Goal: Information Seeking & Learning: Learn about a topic

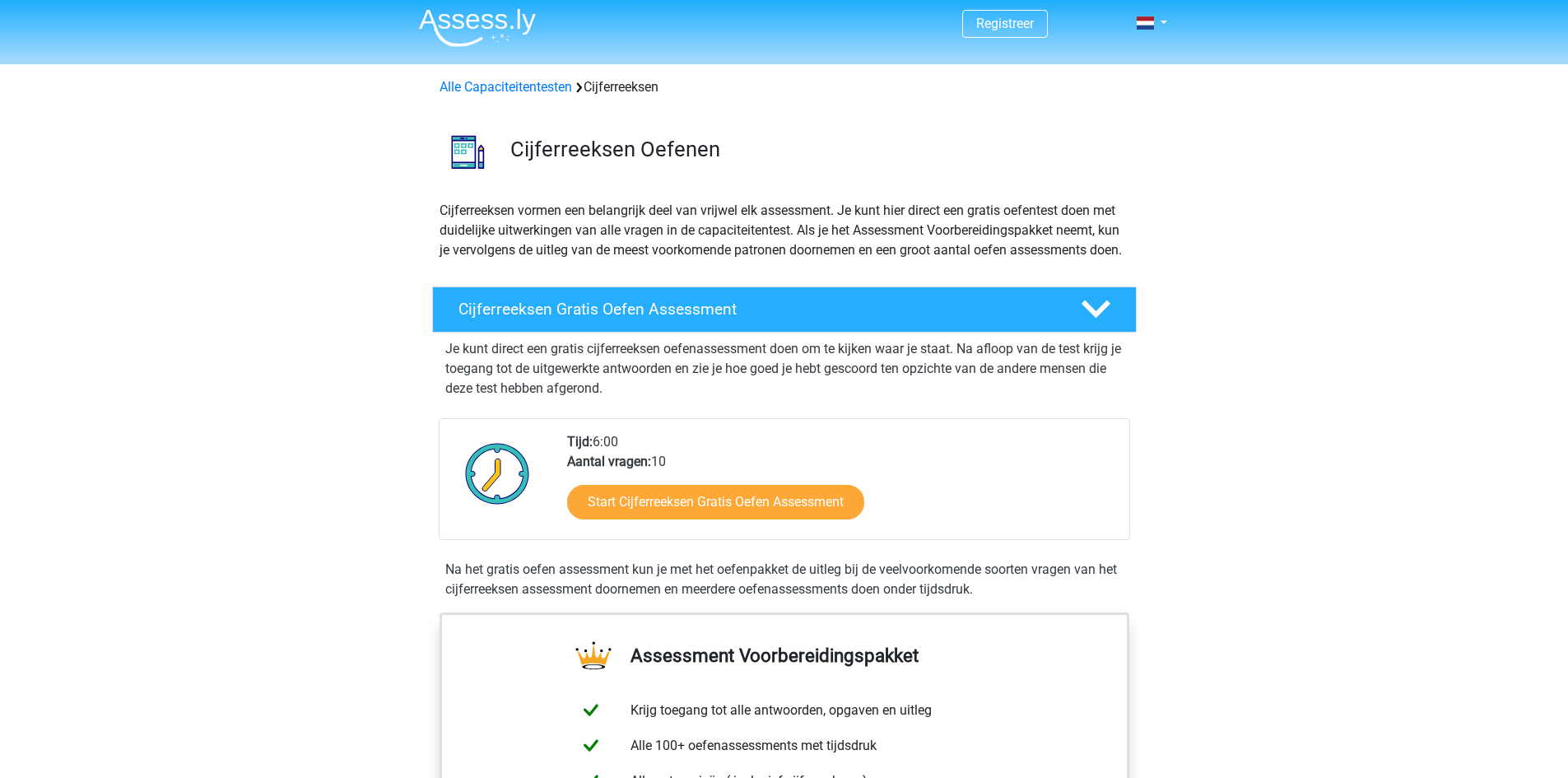
scroll to position [82, 0]
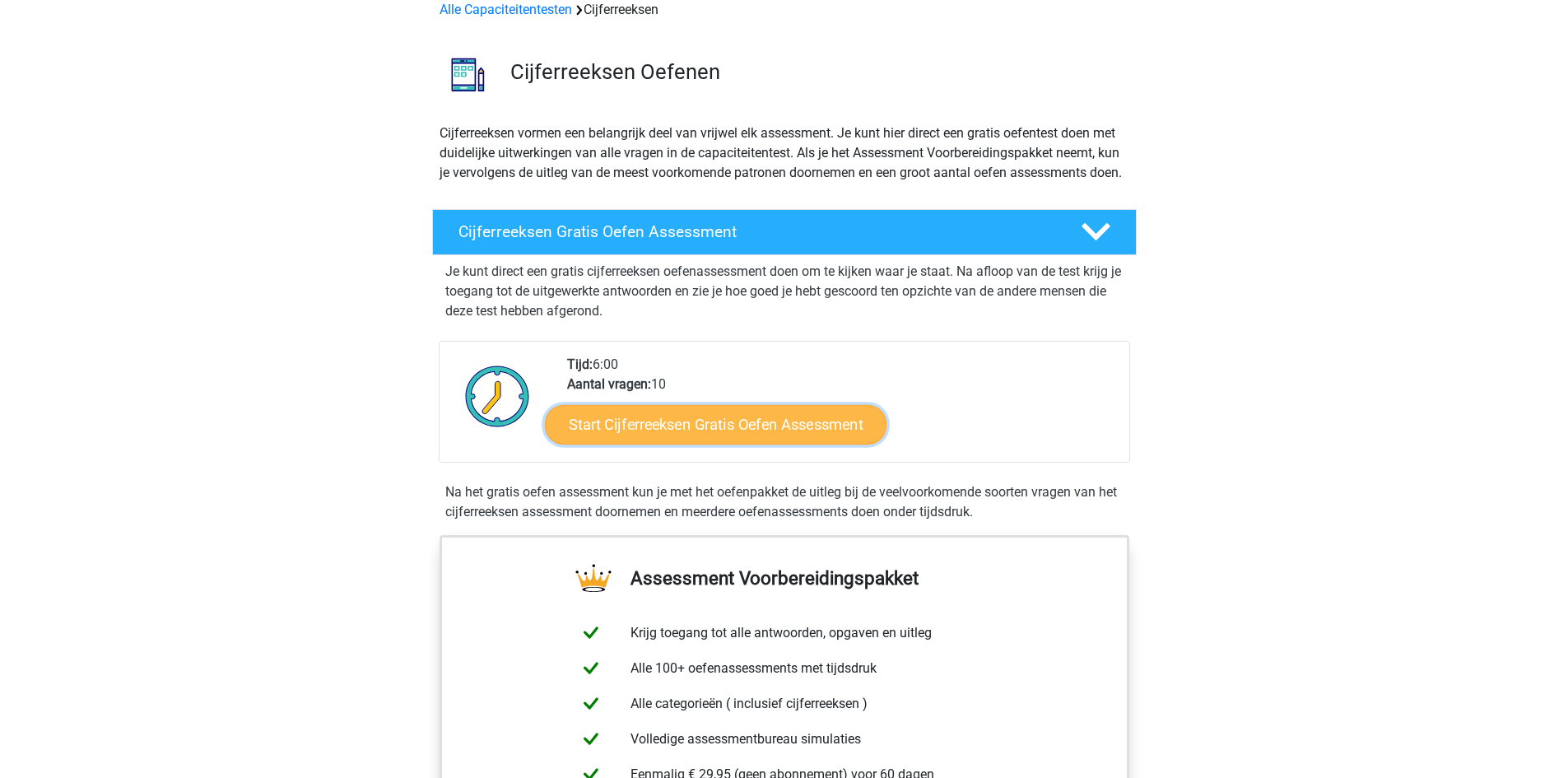
click at [724, 443] on link "Start Cijferreeksen Gratis Oefen Assessment" at bounding box center [715, 424] width 342 height 39
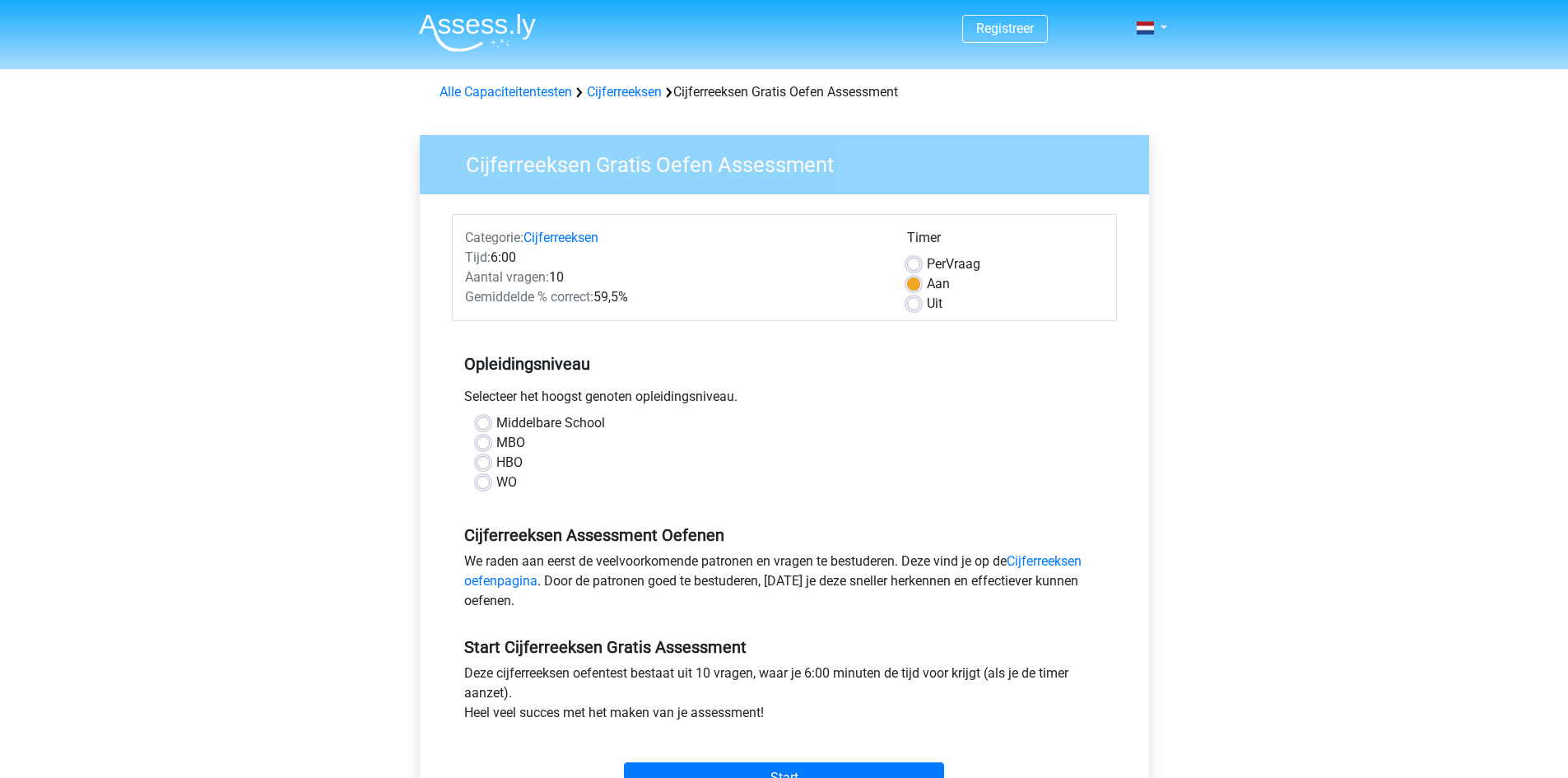
click at [497, 419] on label "Middelbare School" at bounding box center [551, 424] width 109 height 20
click at [484, 419] on input "Middelbare School" at bounding box center [483, 422] width 13 height 17
radio input "true"
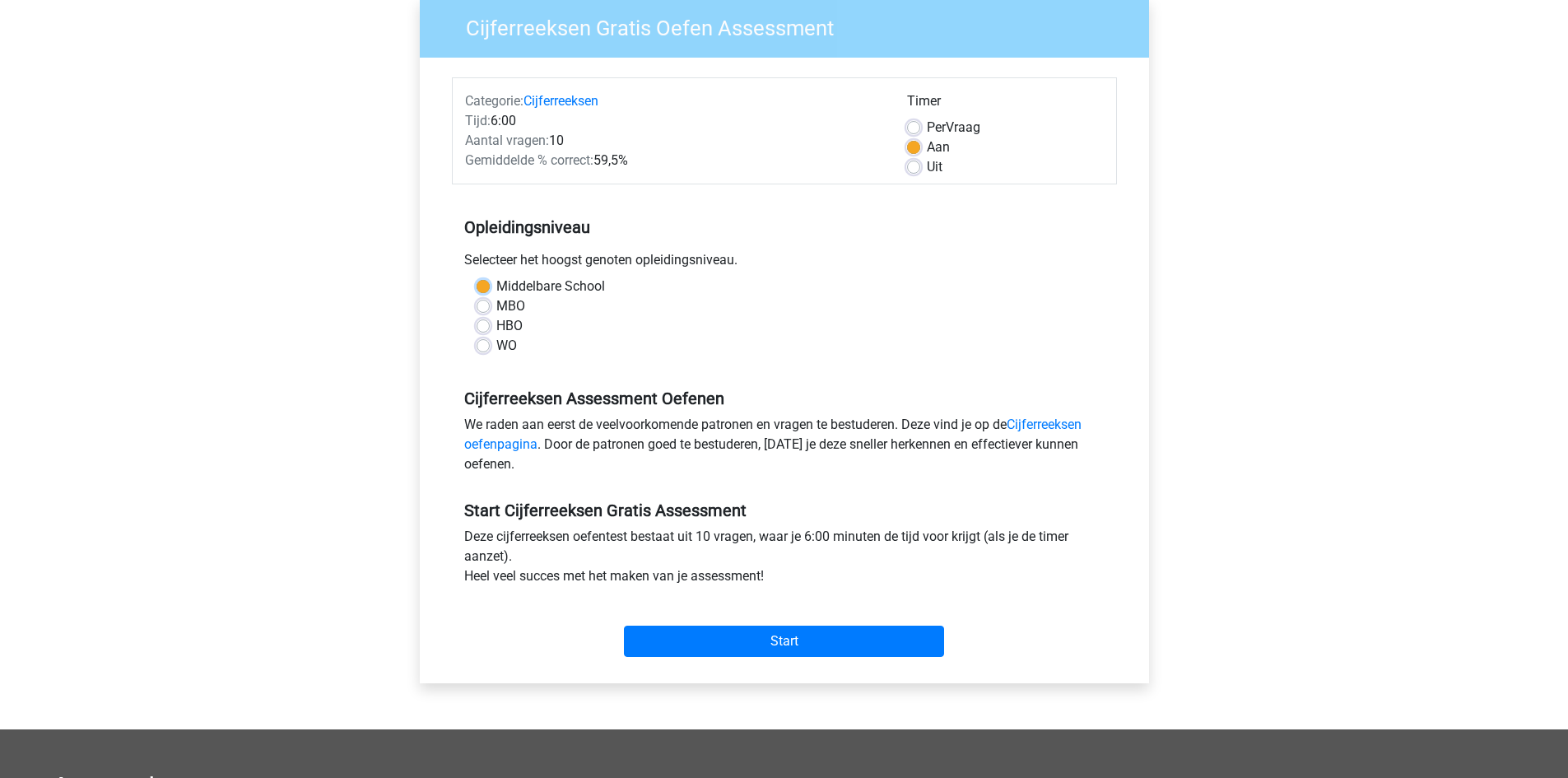
scroll to position [165, 0]
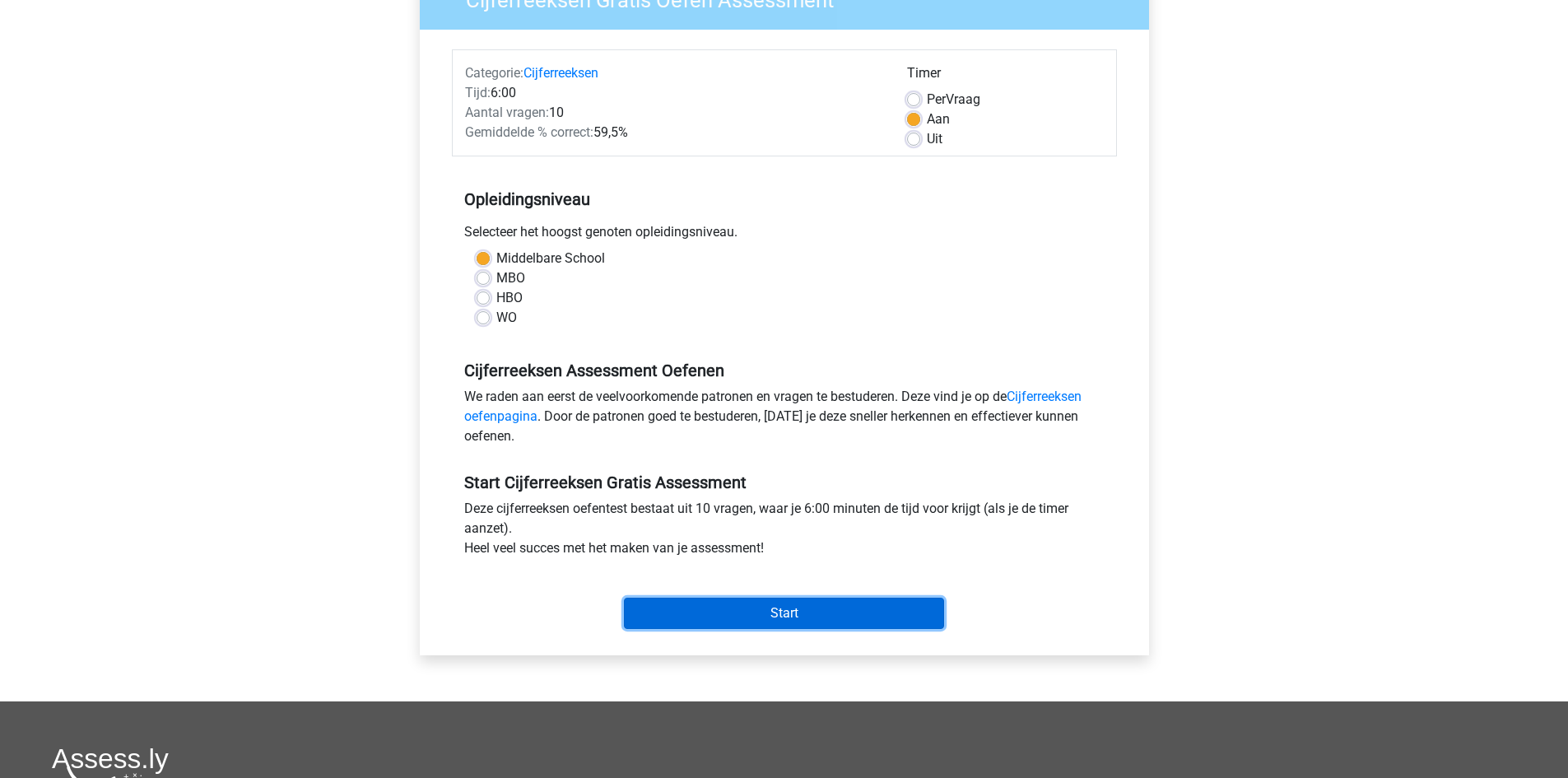
click at [814, 607] on input "Start" at bounding box center [784, 613] width 320 height 32
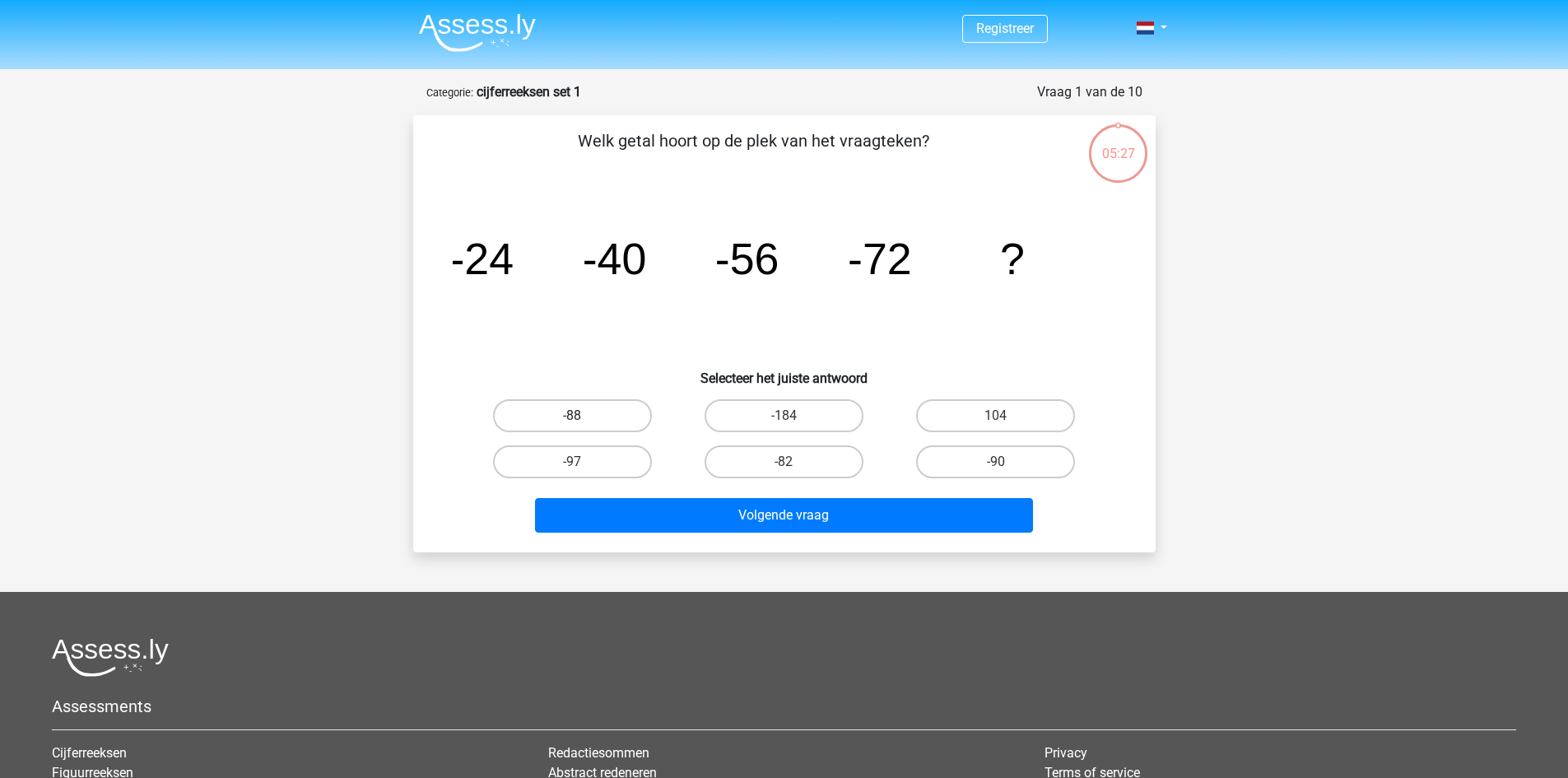
click at [584, 420] on label "-88" at bounding box center [572, 416] width 159 height 33
click at [583, 420] on input "-88" at bounding box center [577, 421] width 11 height 11
radio input "true"
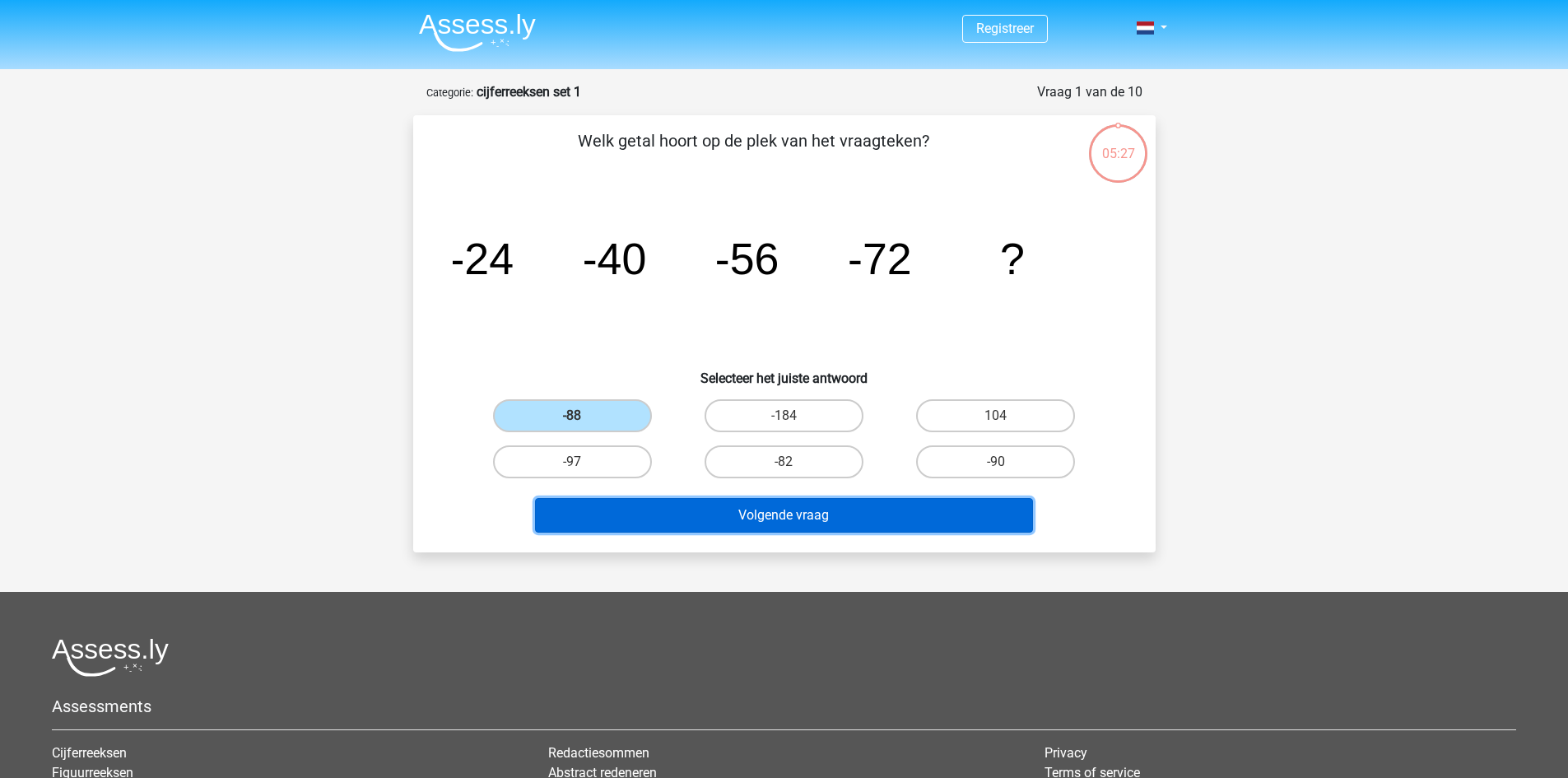
click at [827, 508] on button "Volgende vraag" at bounding box center [784, 516] width 498 height 35
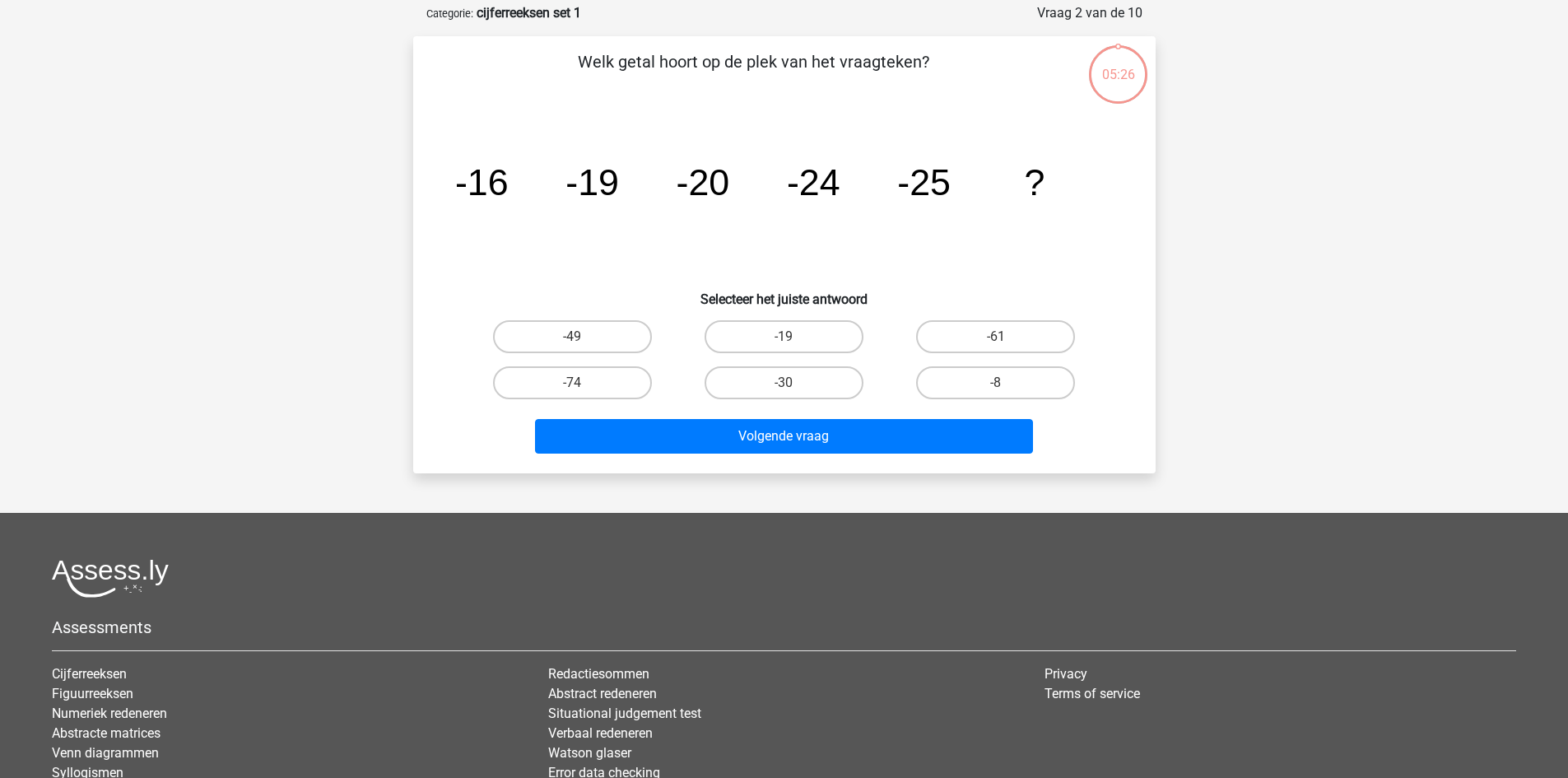
scroll to position [82, 0]
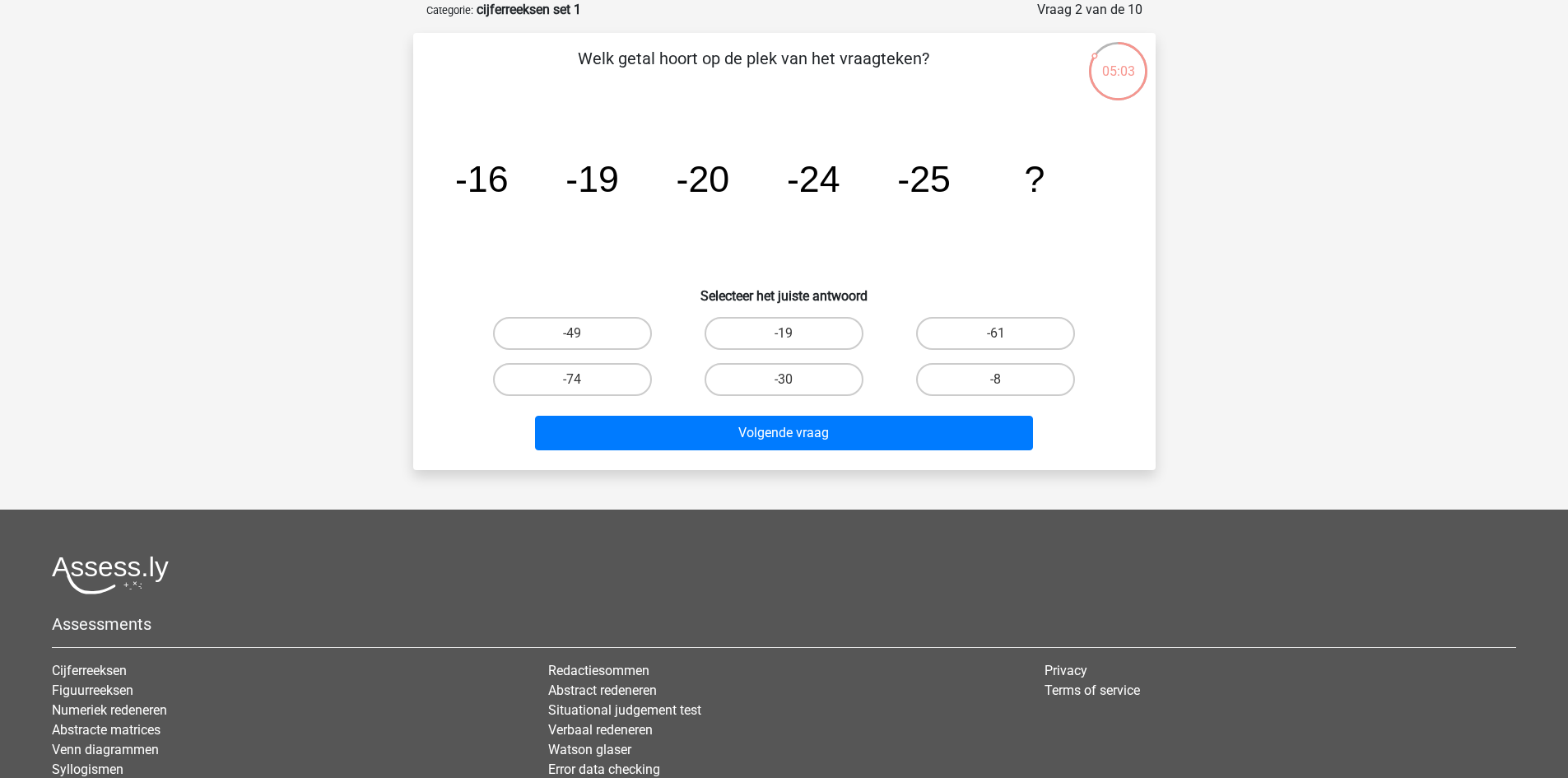
click at [789, 379] on input "-30" at bounding box center [789, 384] width 11 height 11
radio input "true"
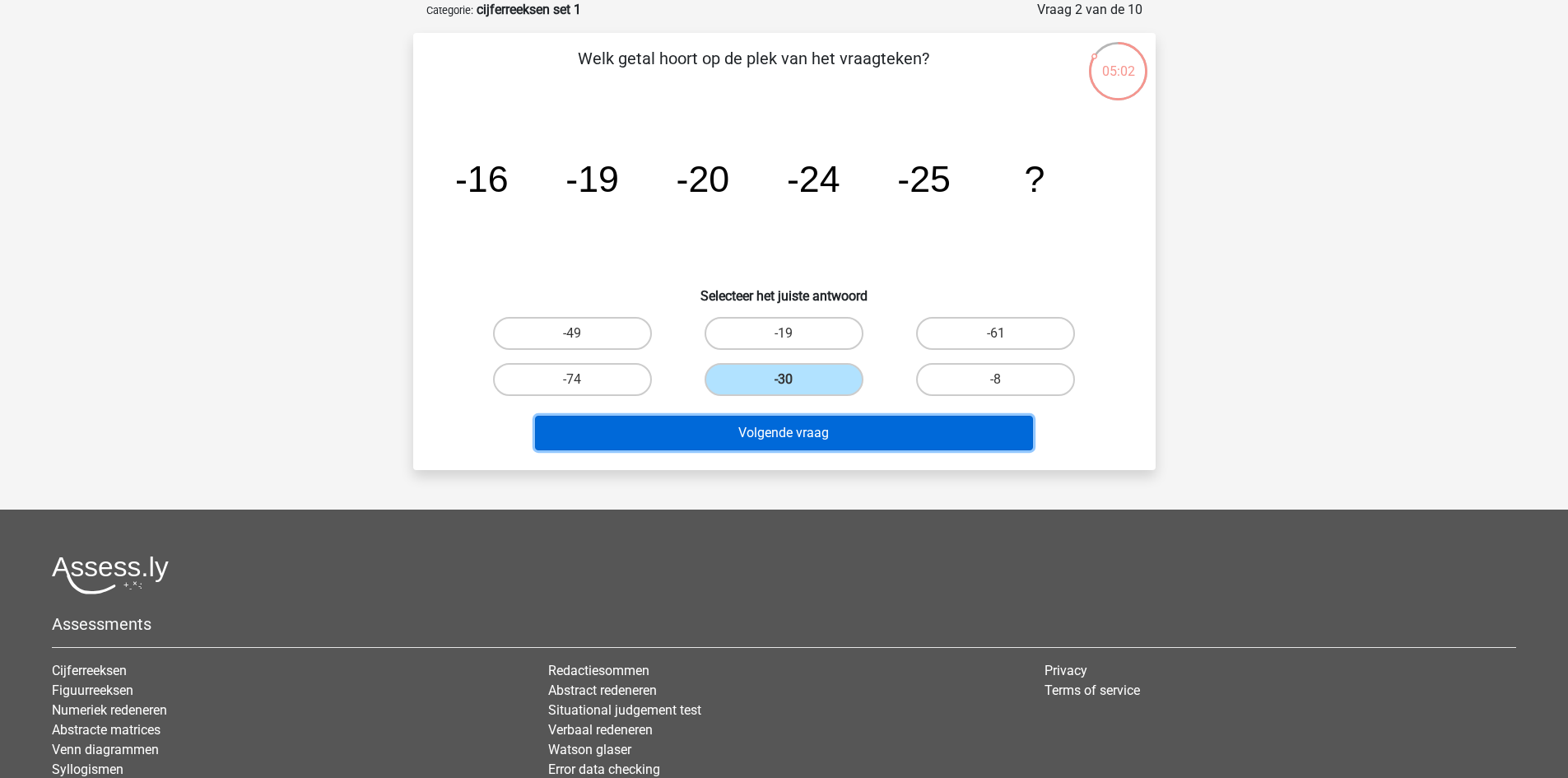
click at [808, 428] on button "Volgende vraag" at bounding box center [784, 434] width 498 height 35
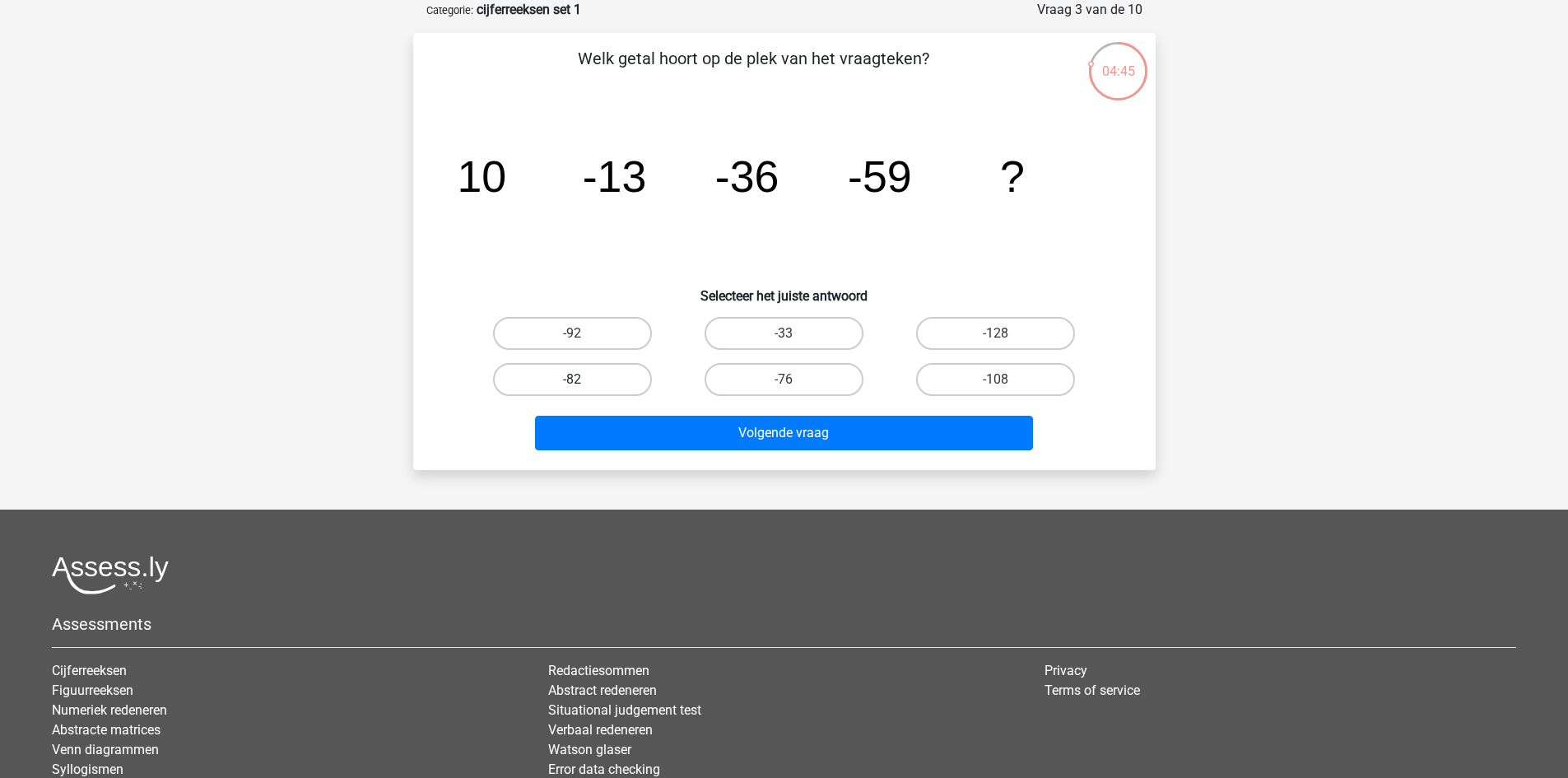
click at [571, 374] on label "-82" at bounding box center [572, 379] width 159 height 33
click at [572, 379] on input "-82" at bounding box center [577, 384] width 11 height 11
radio input "true"
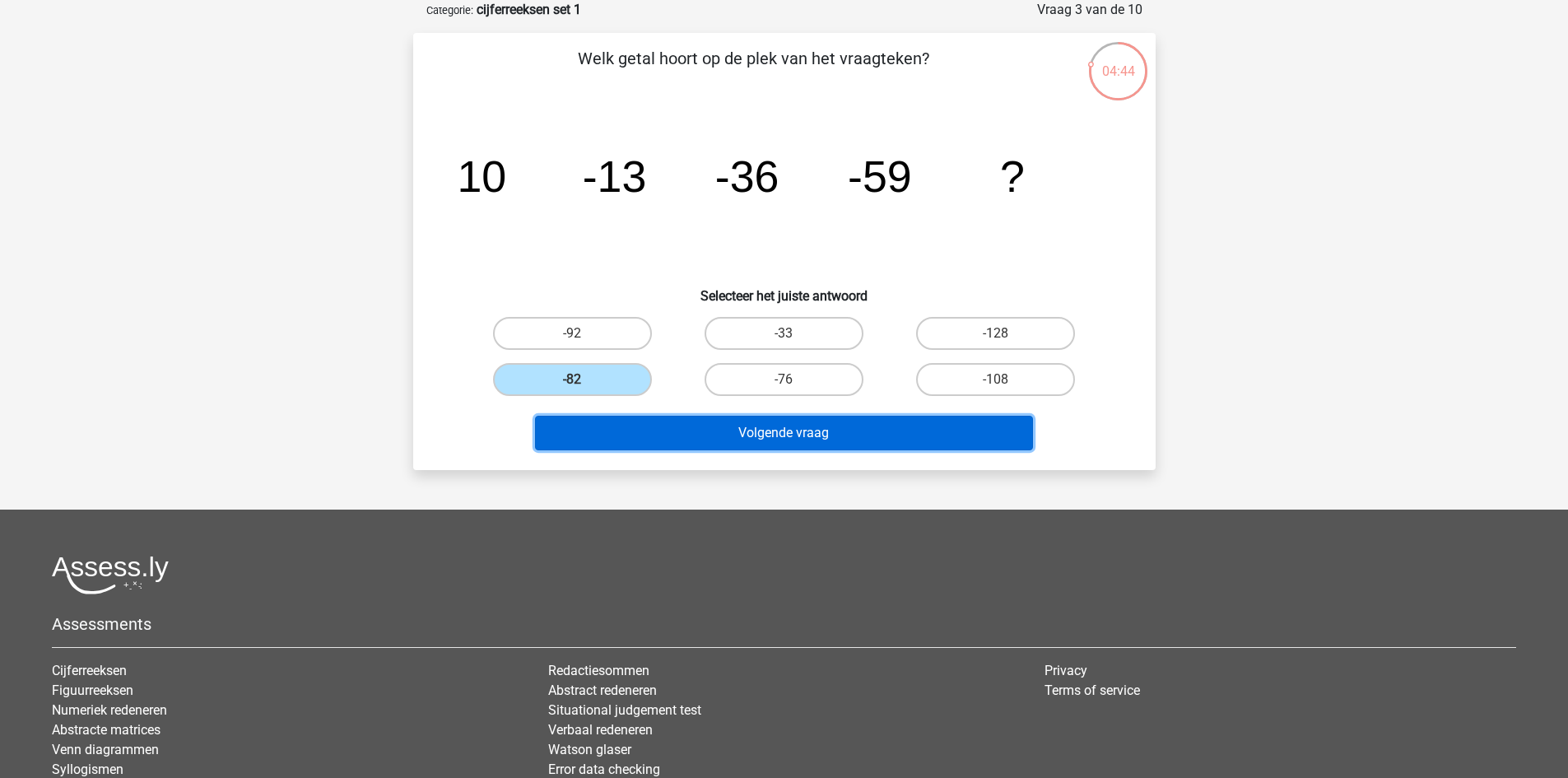
click at [787, 429] on button "Volgende vraag" at bounding box center [784, 434] width 498 height 35
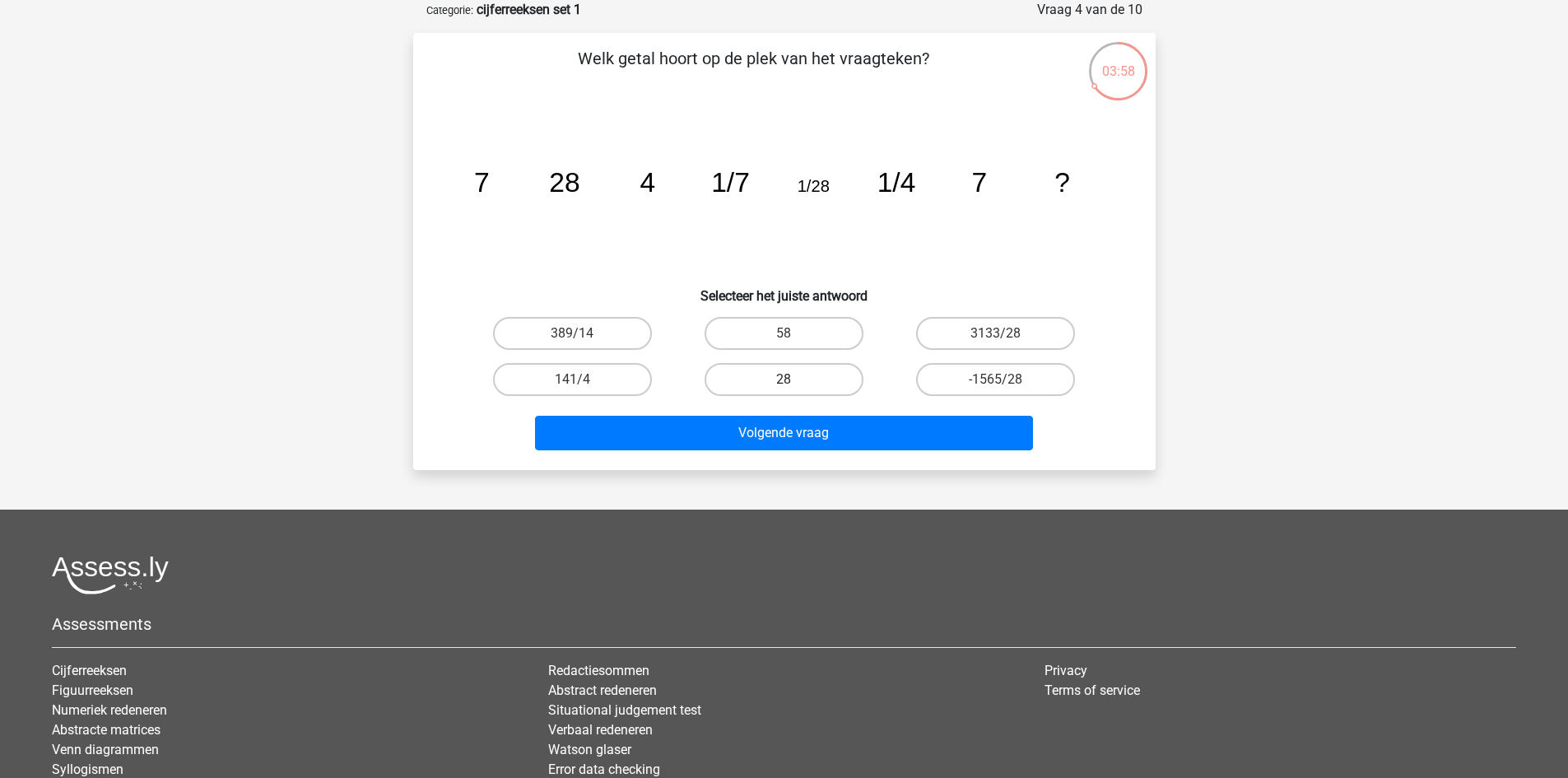
click at [809, 377] on label "28" at bounding box center [784, 379] width 159 height 33
click at [794, 379] on input "28" at bounding box center [789, 384] width 11 height 11
radio input "true"
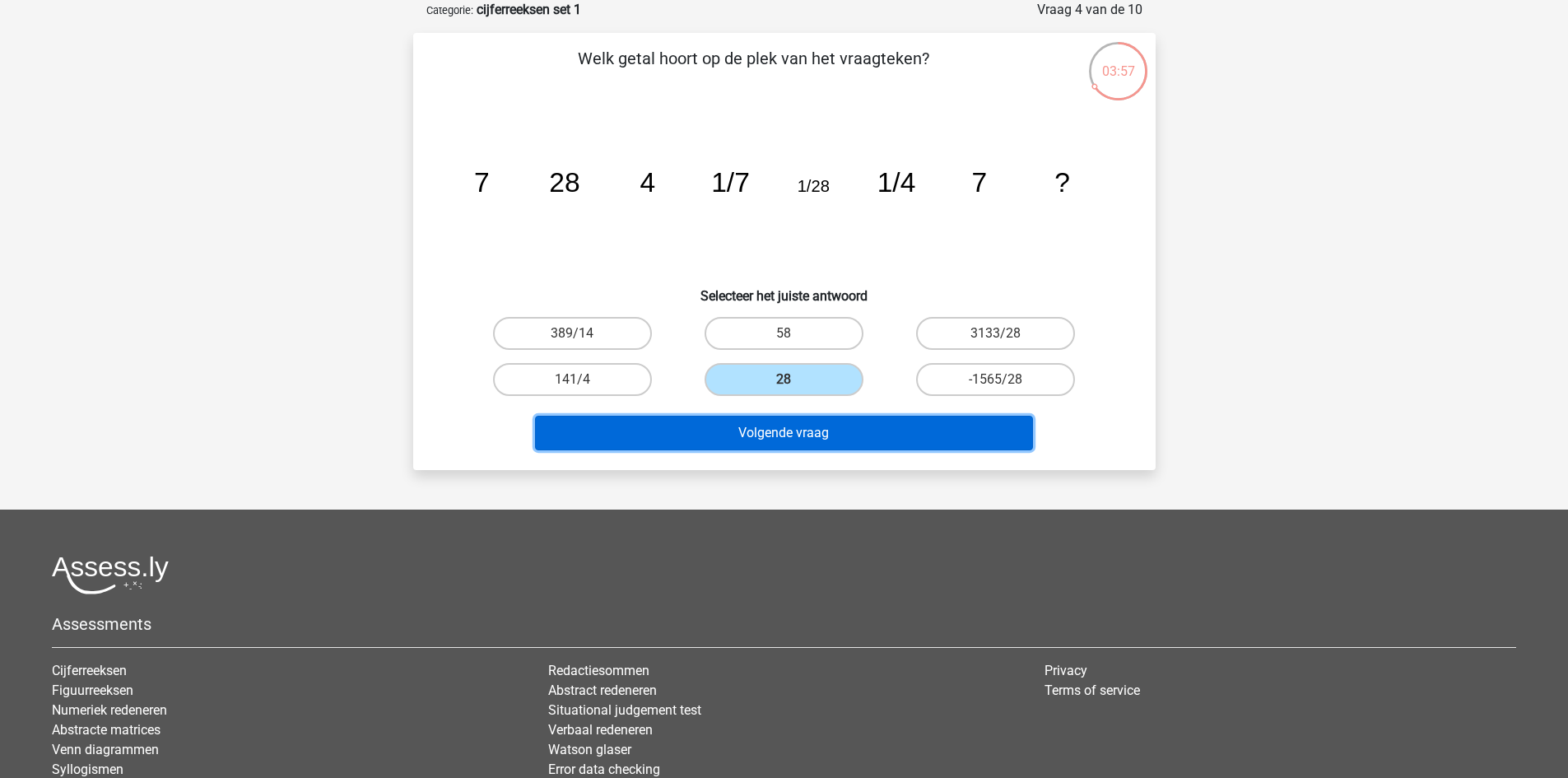
click at [829, 424] on button "Volgende vraag" at bounding box center [784, 434] width 498 height 35
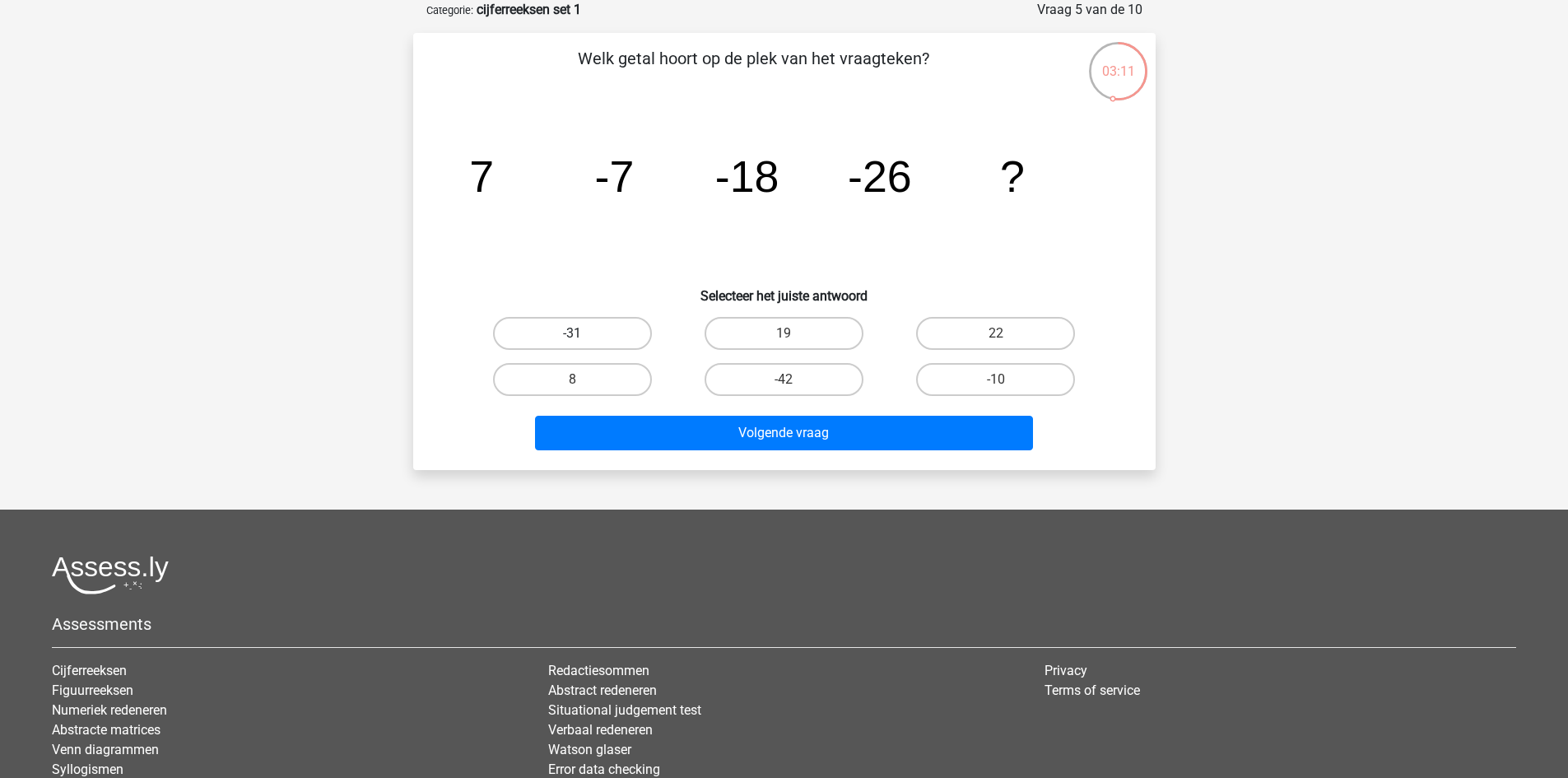
click at [550, 327] on label "-31" at bounding box center [572, 334] width 159 height 33
click at [572, 334] on input "-31" at bounding box center [577, 339] width 11 height 11
radio input "true"
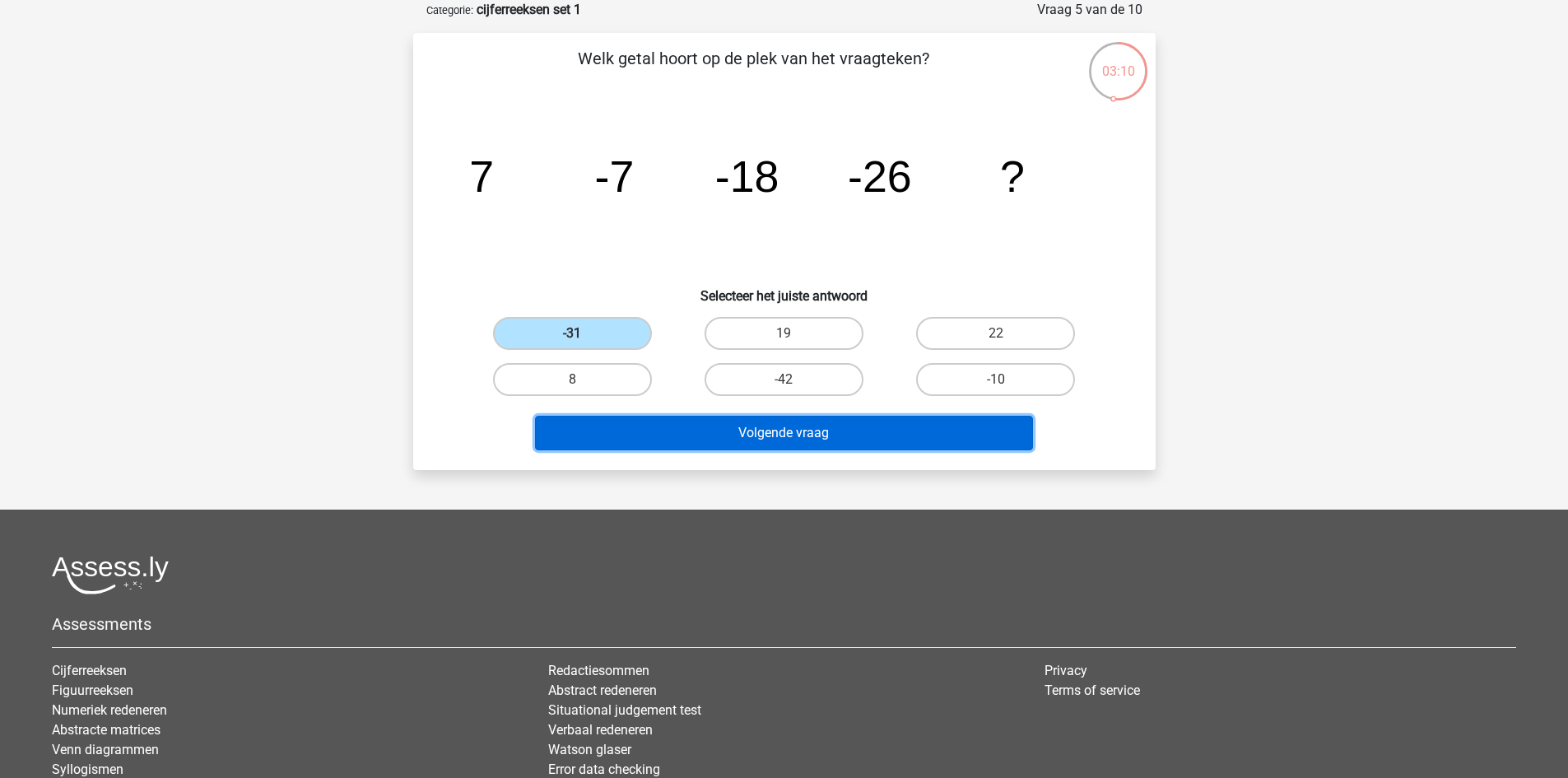
click at [739, 435] on button "Volgende vraag" at bounding box center [784, 434] width 498 height 35
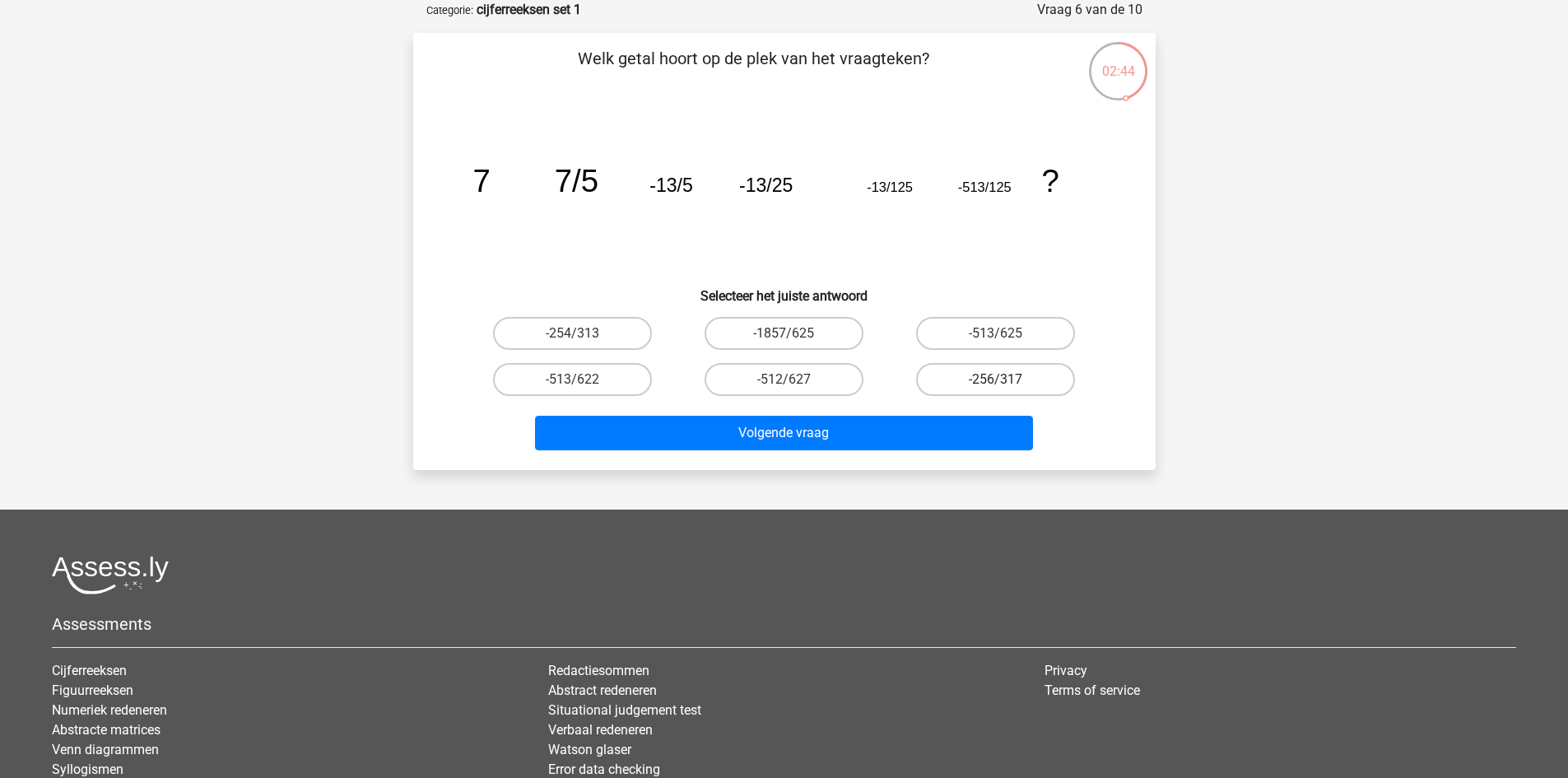
click at [983, 379] on label "-256/317" at bounding box center [995, 379] width 159 height 33
click at [996, 379] on input "-256/317" at bounding box center [1001, 384] width 11 height 11
radio input "true"
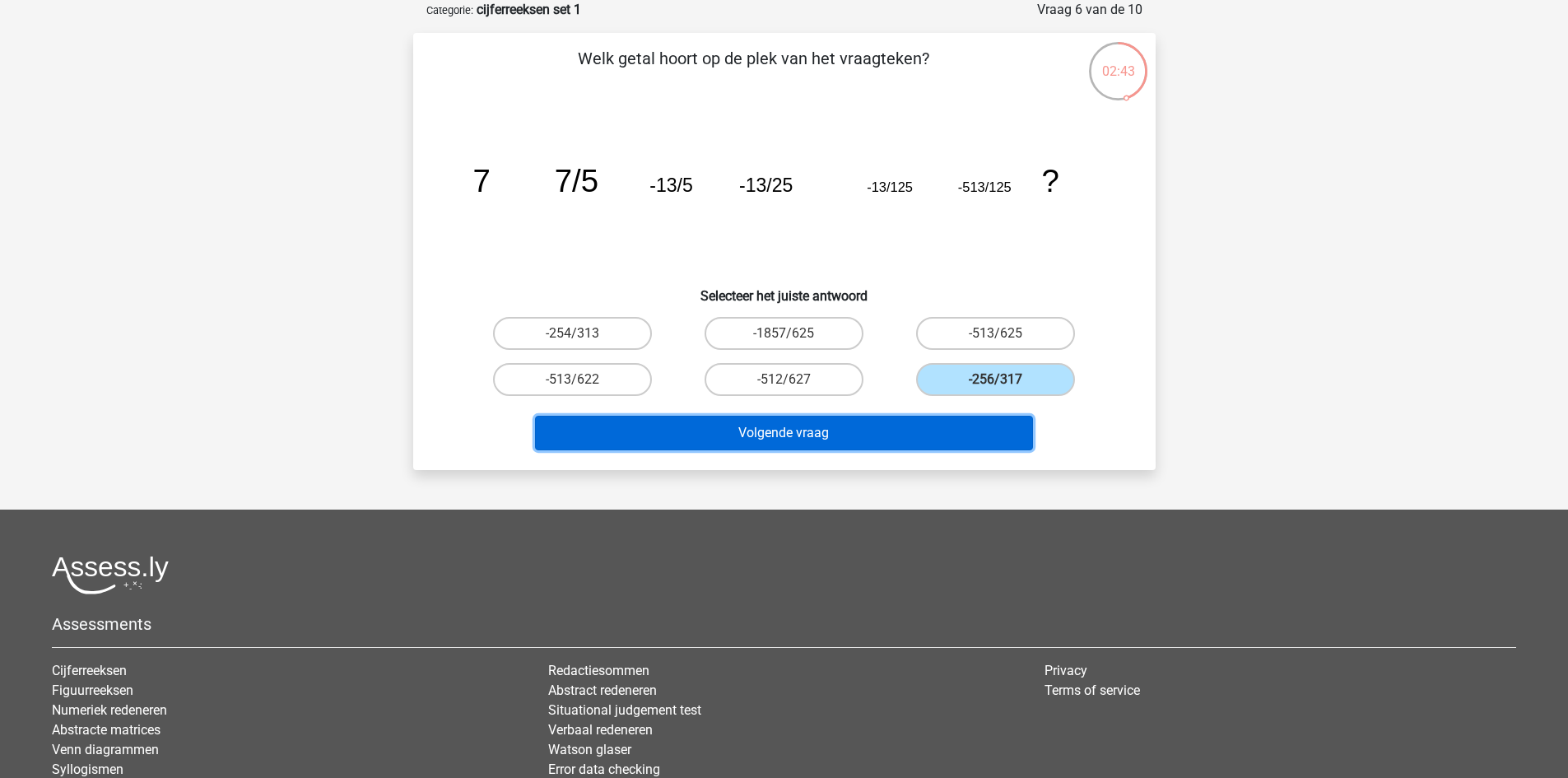
click at [962, 422] on button "Volgende vraag" at bounding box center [784, 434] width 498 height 35
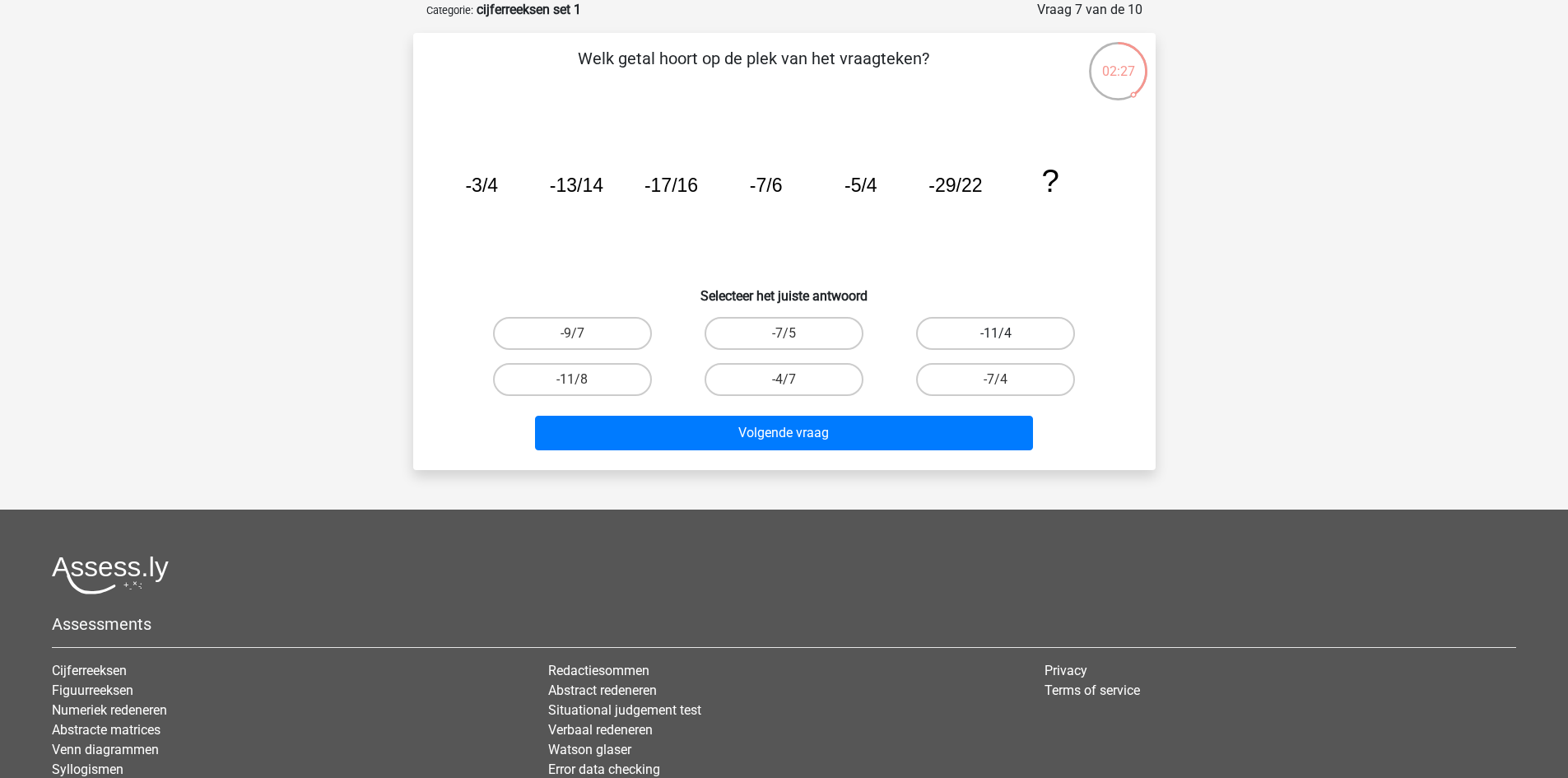
click at [992, 338] on label "-11/4" at bounding box center [995, 334] width 159 height 33
click at [996, 338] on input "-11/4" at bounding box center [1001, 339] width 11 height 11
radio input "true"
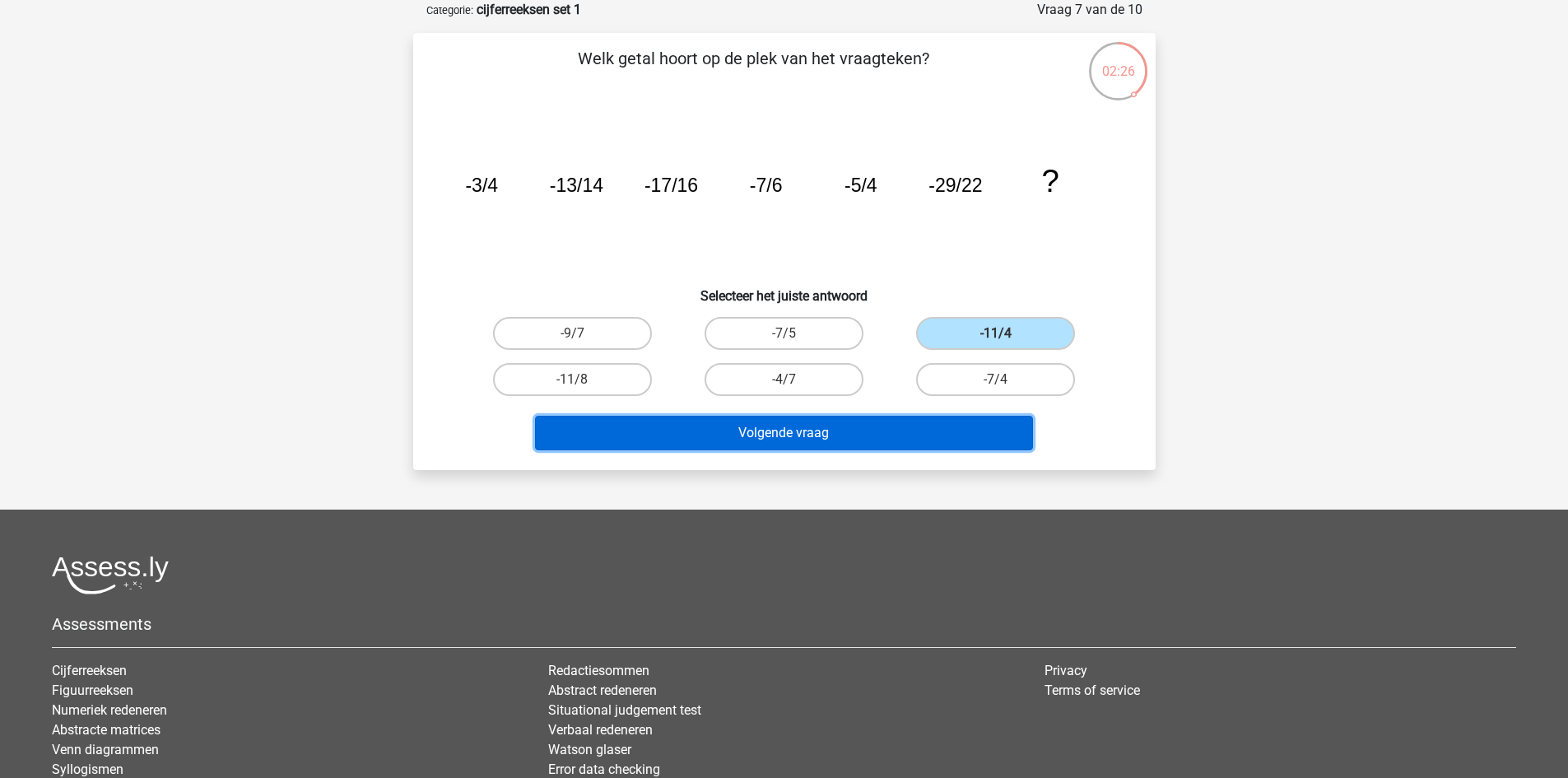
click at [905, 441] on button "Volgende vraag" at bounding box center [784, 434] width 498 height 35
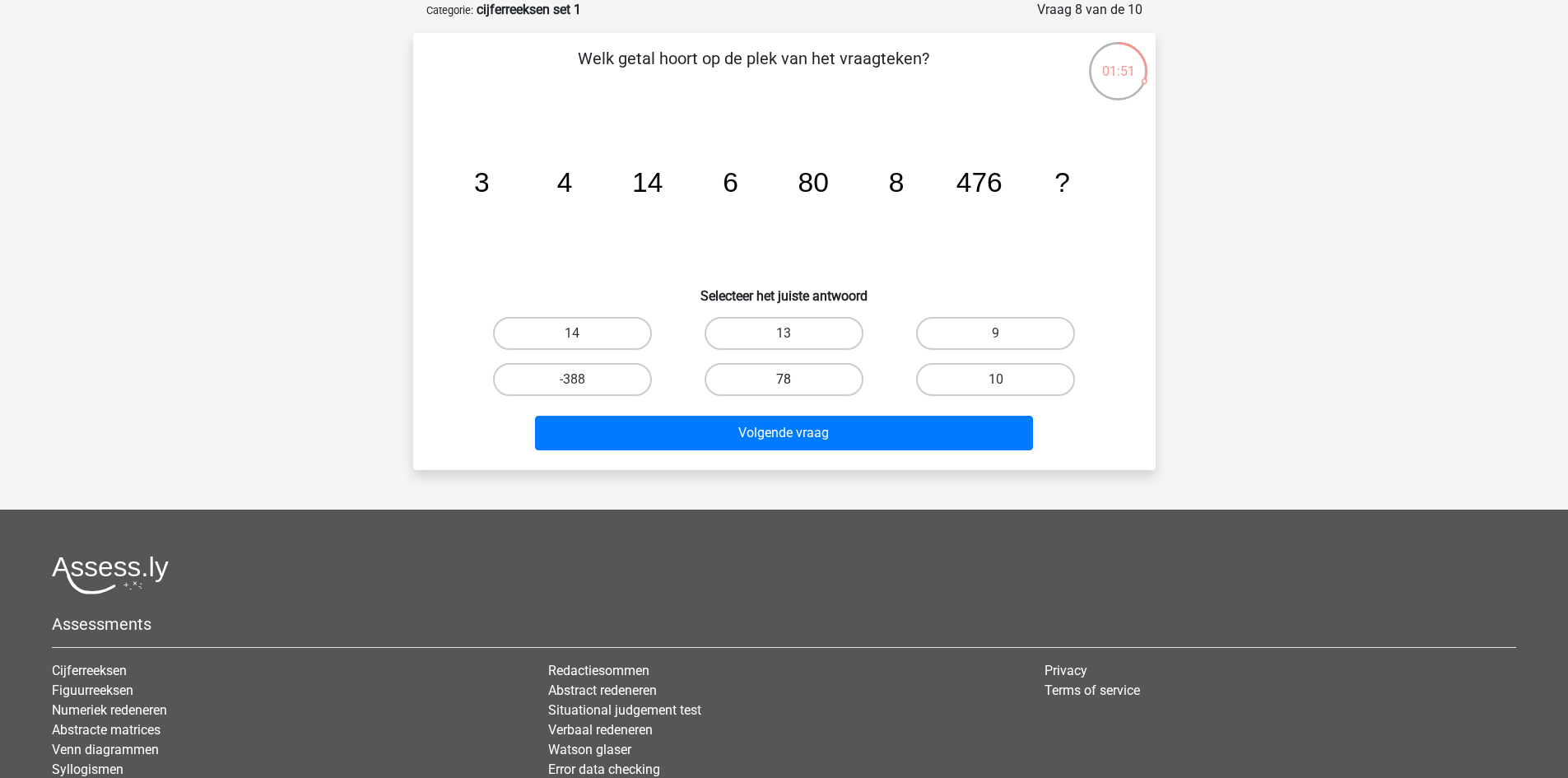
click at [811, 377] on label "78" at bounding box center [784, 379] width 159 height 33
click at [794, 379] on input "78" at bounding box center [789, 384] width 11 height 11
radio input "true"
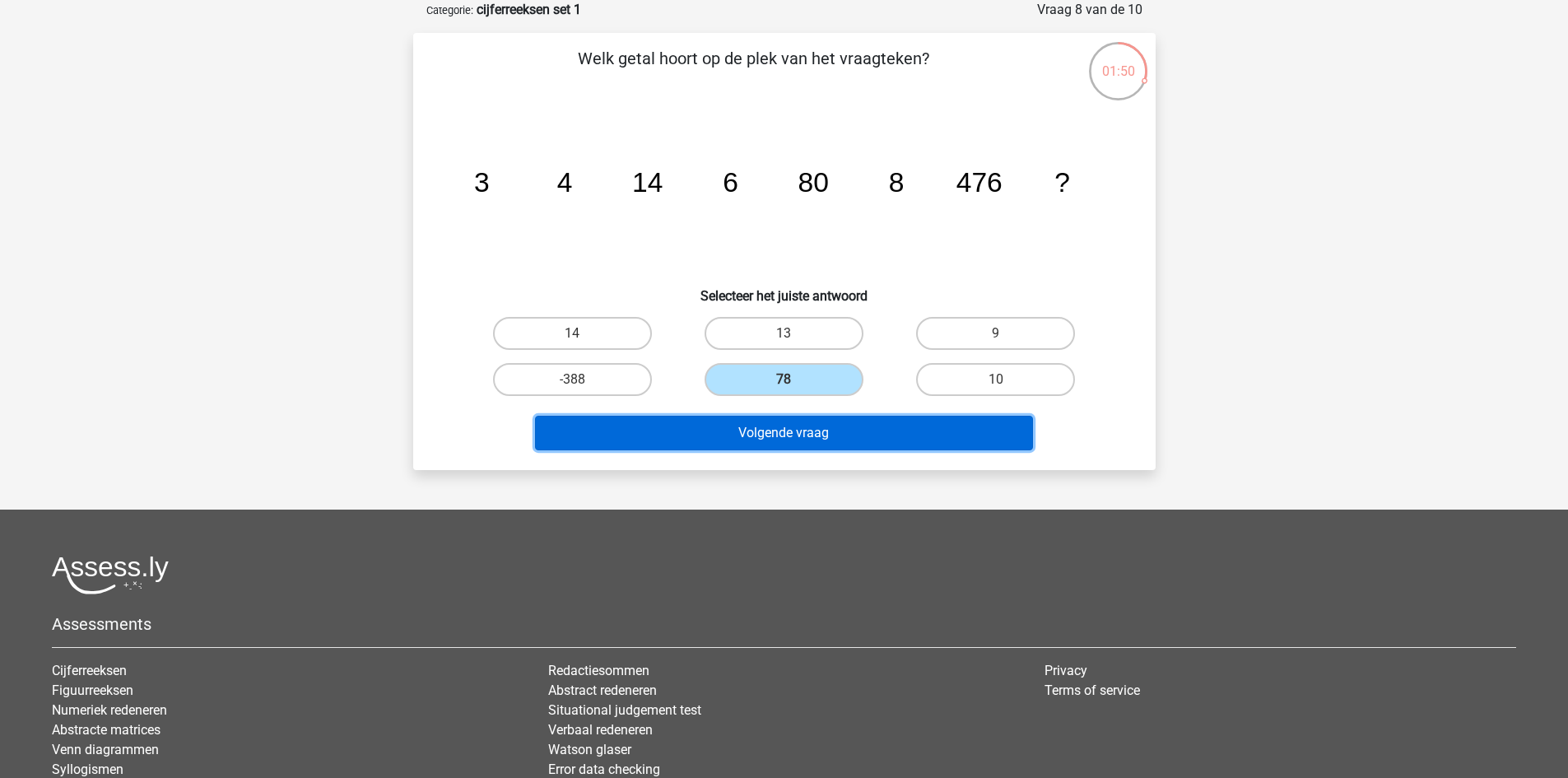
click at [804, 435] on button "Volgende vraag" at bounding box center [784, 434] width 498 height 35
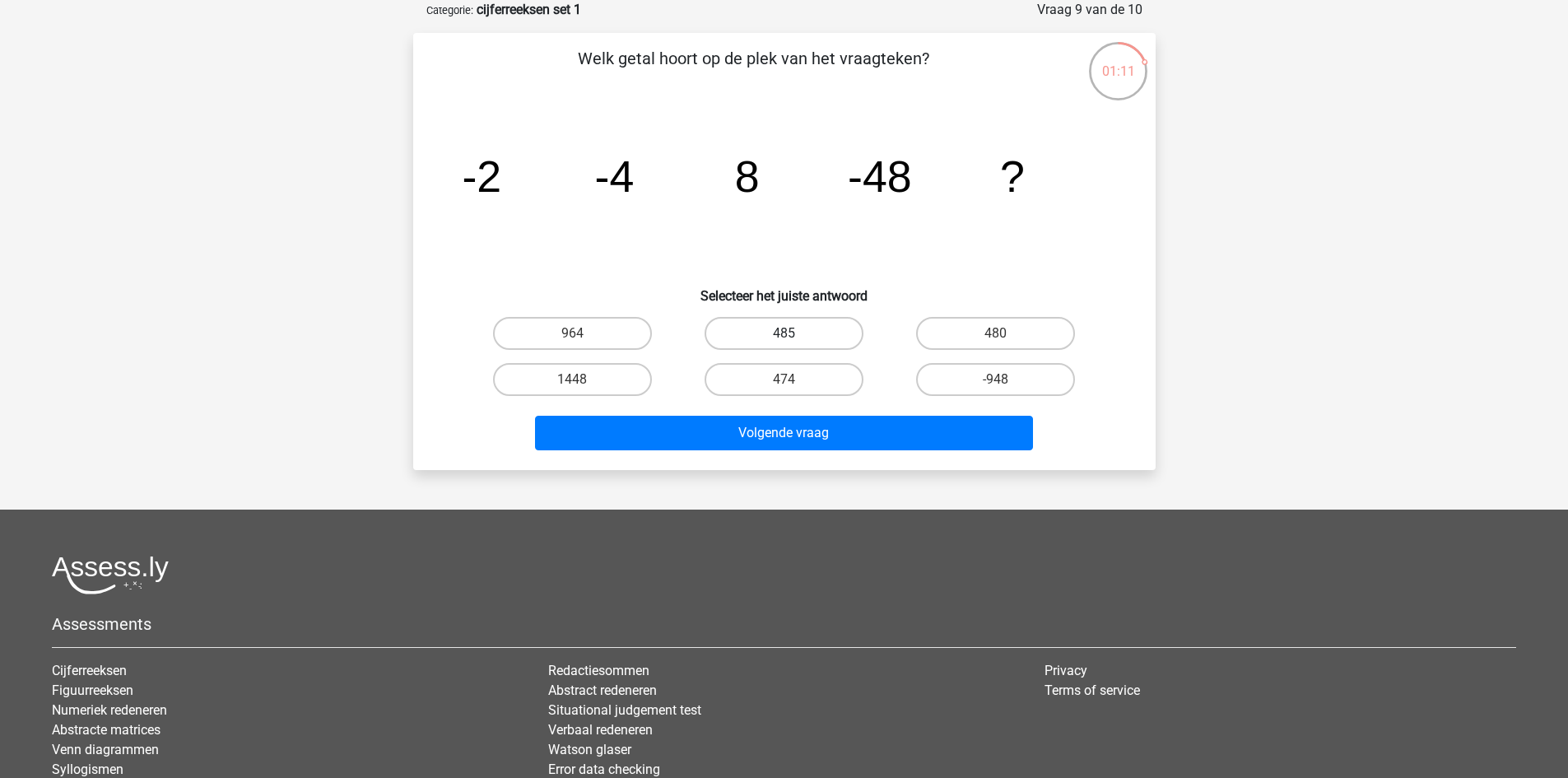
click at [789, 326] on label "485" at bounding box center [784, 334] width 159 height 33
click at [789, 334] on input "485" at bounding box center [789, 339] width 11 height 11
radio input "true"
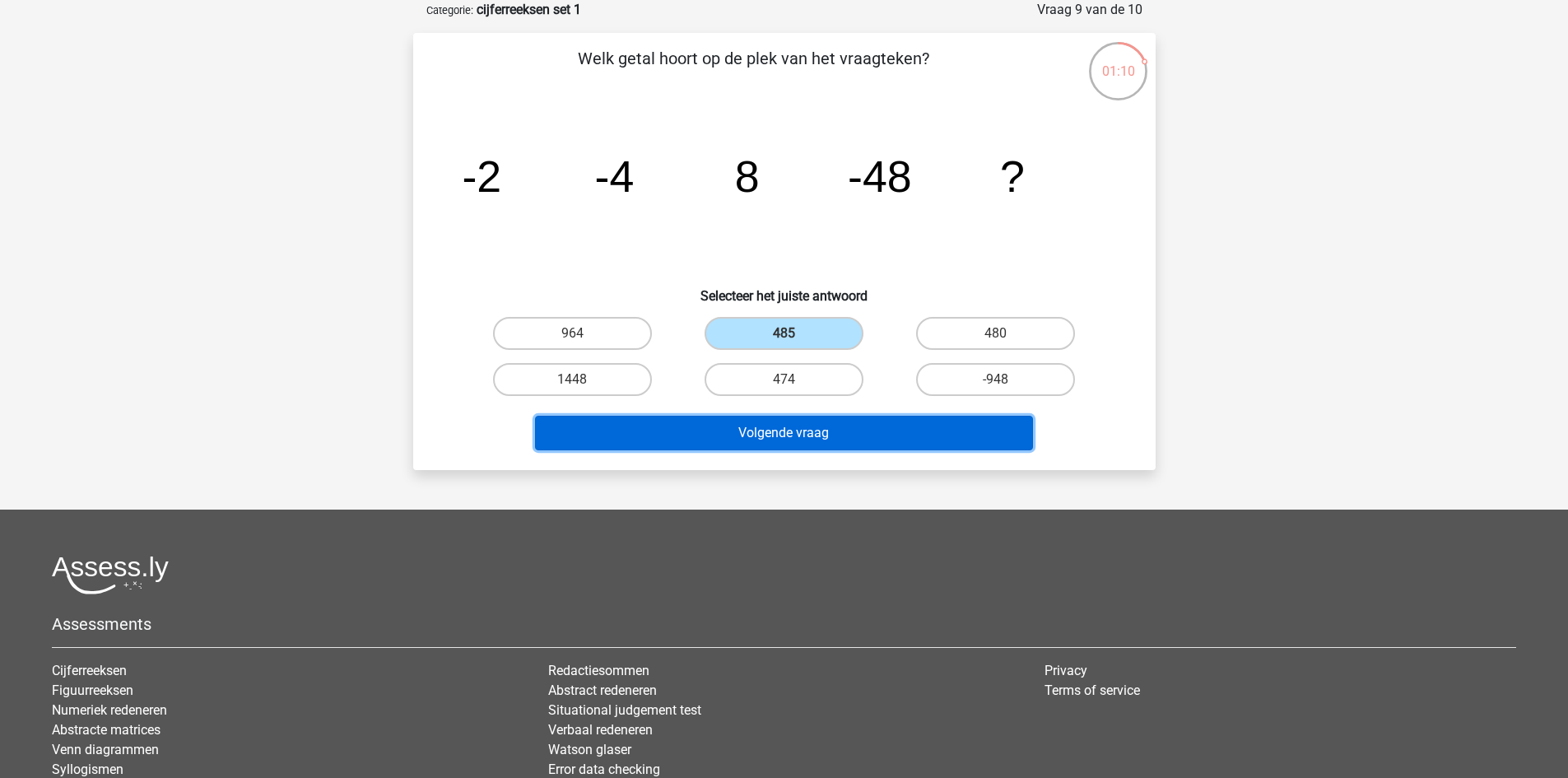
click at [847, 427] on button "Volgende vraag" at bounding box center [784, 434] width 498 height 35
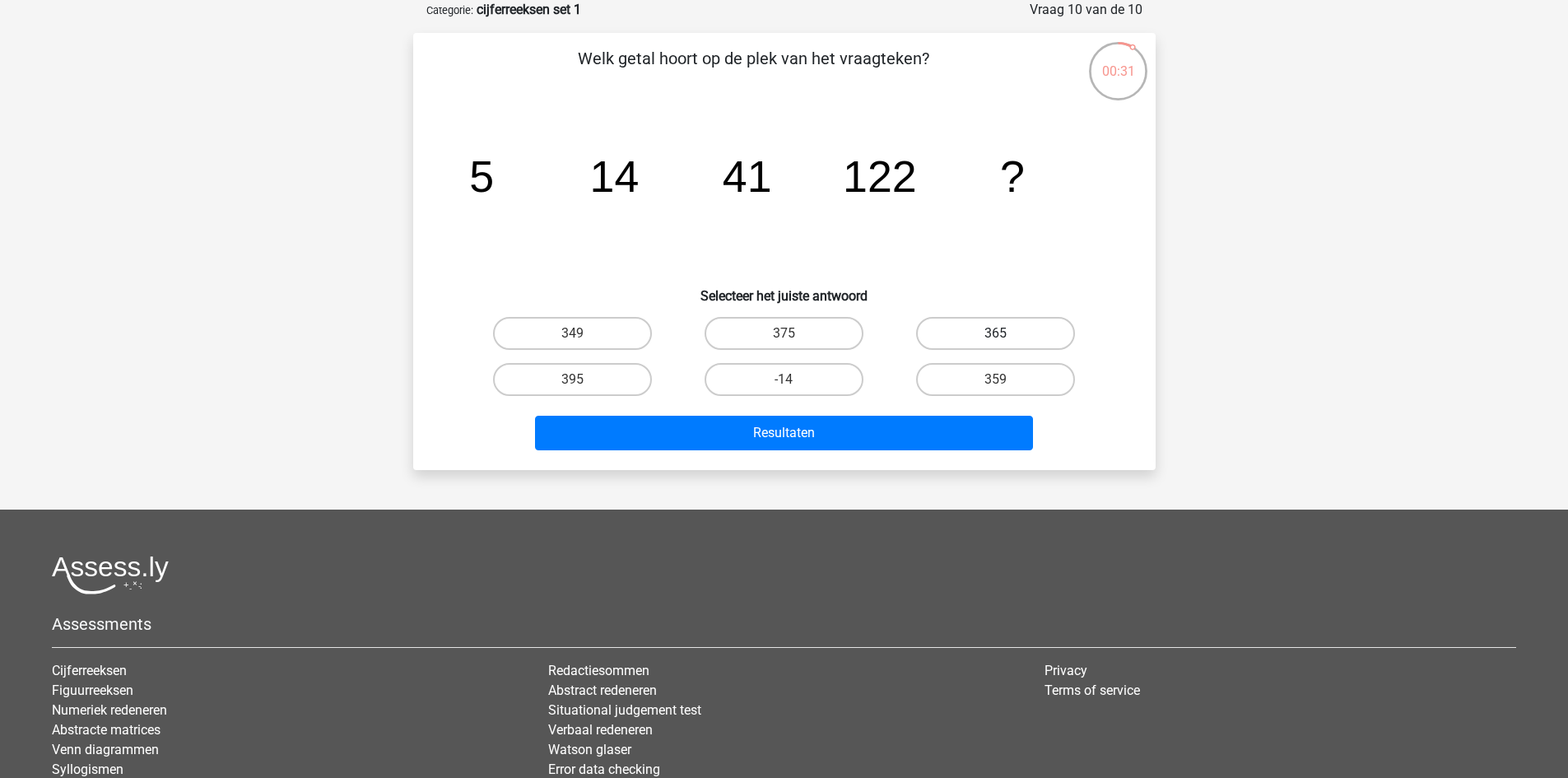
click at [963, 336] on label "365" at bounding box center [995, 334] width 159 height 33
click at [996, 336] on input "365" at bounding box center [1001, 339] width 11 height 11
radio input "true"
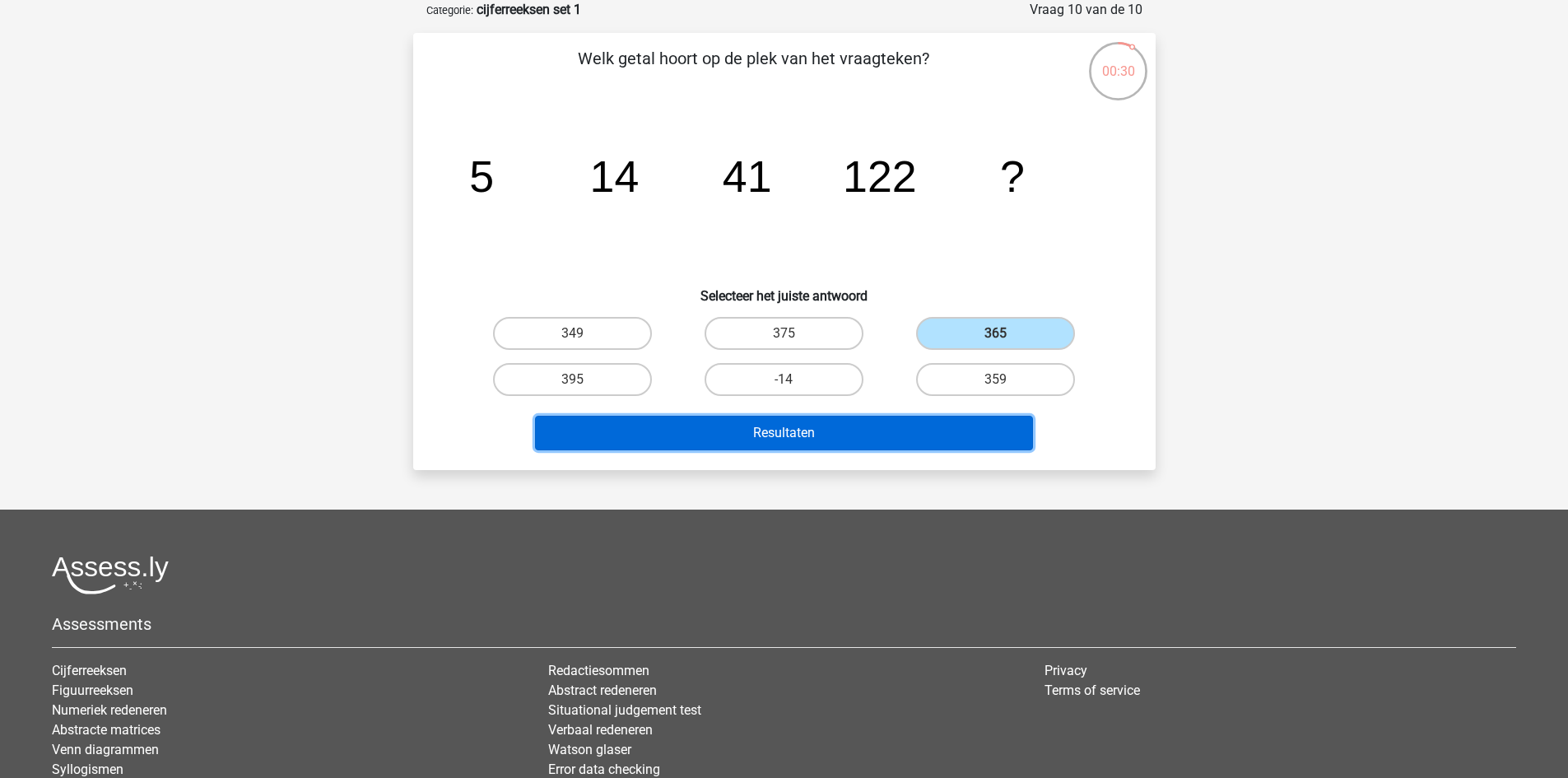
click at [858, 435] on button "Resultaten" at bounding box center [784, 434] width 498 height 35
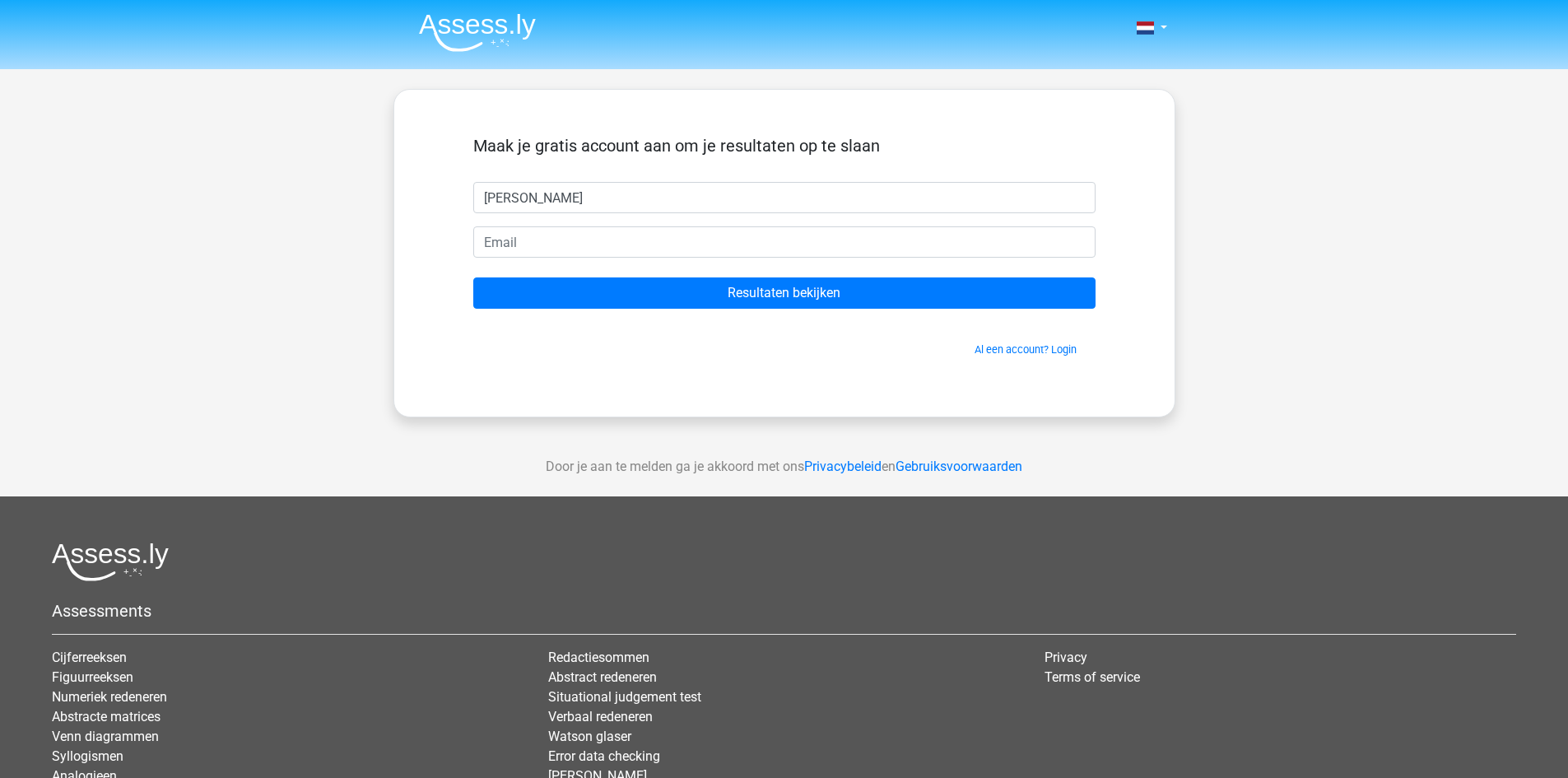
type input "lisa"
click at [561, 250] on input "email" at bounding box center [784, 242] width 622 height 32
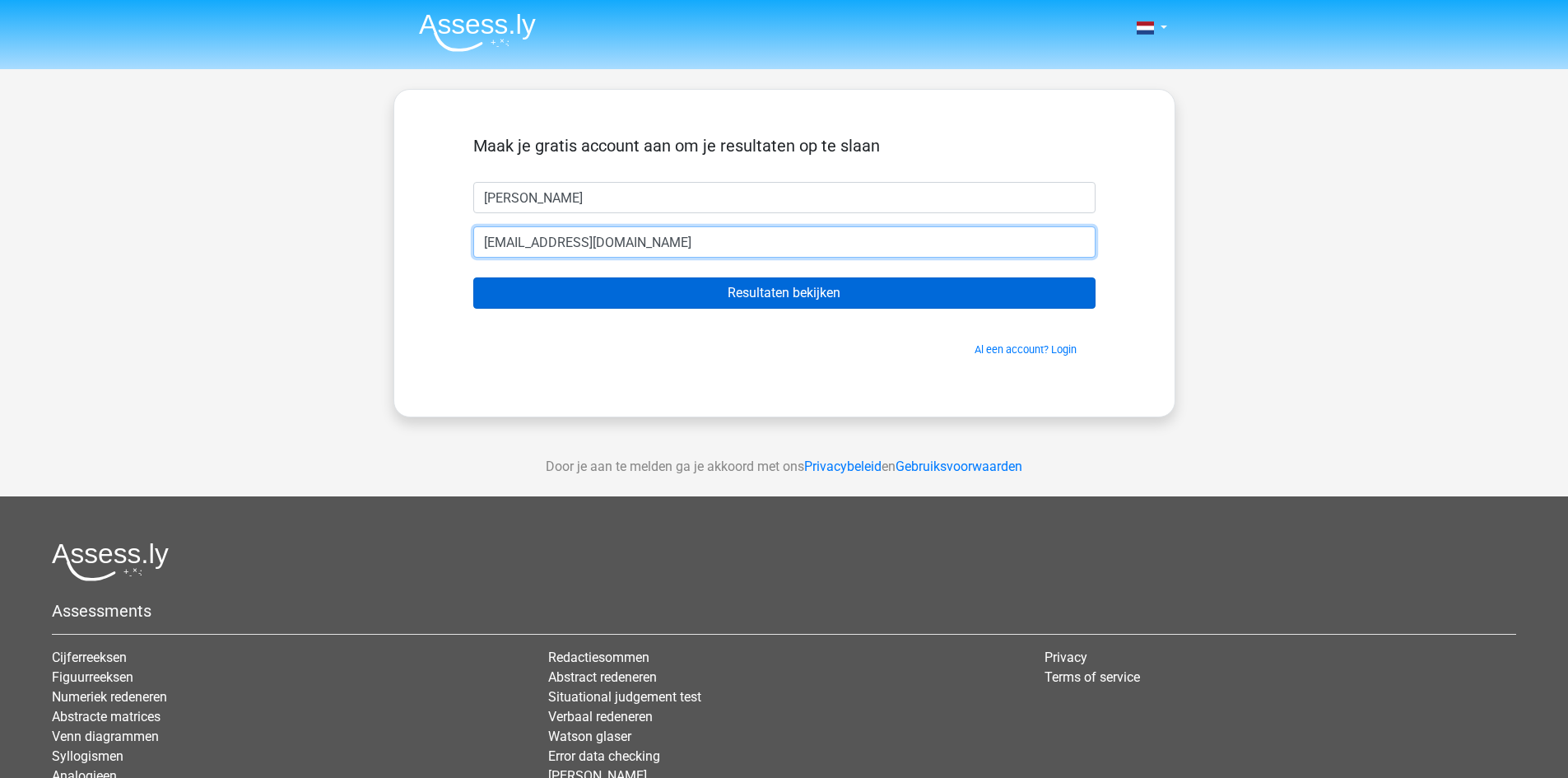
type input "ldegroot2002@outlook.com"
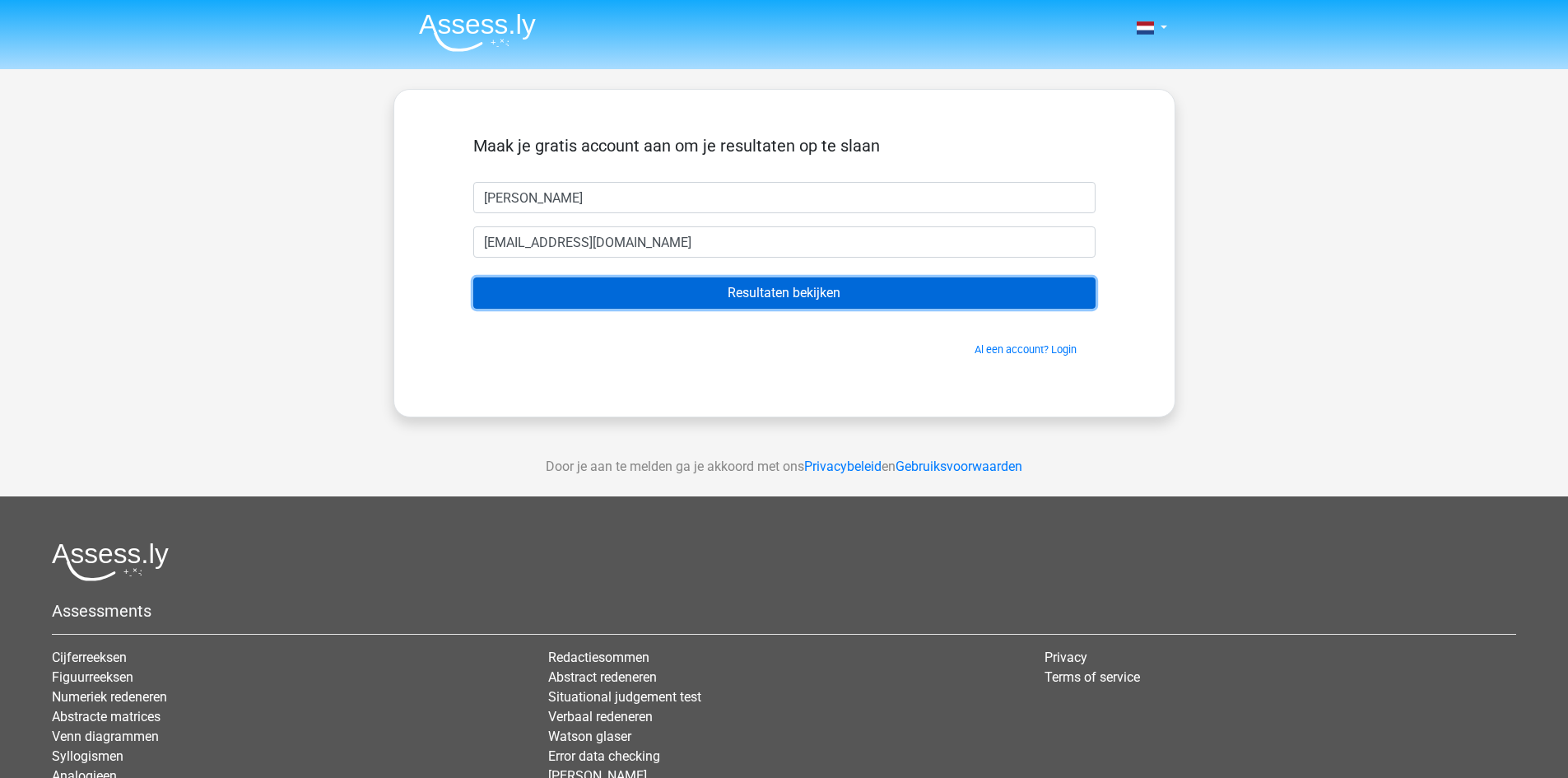
click at [819, 293] on input "Resultaten bekijken" at bounding box center [784, 293] width 622 height 32
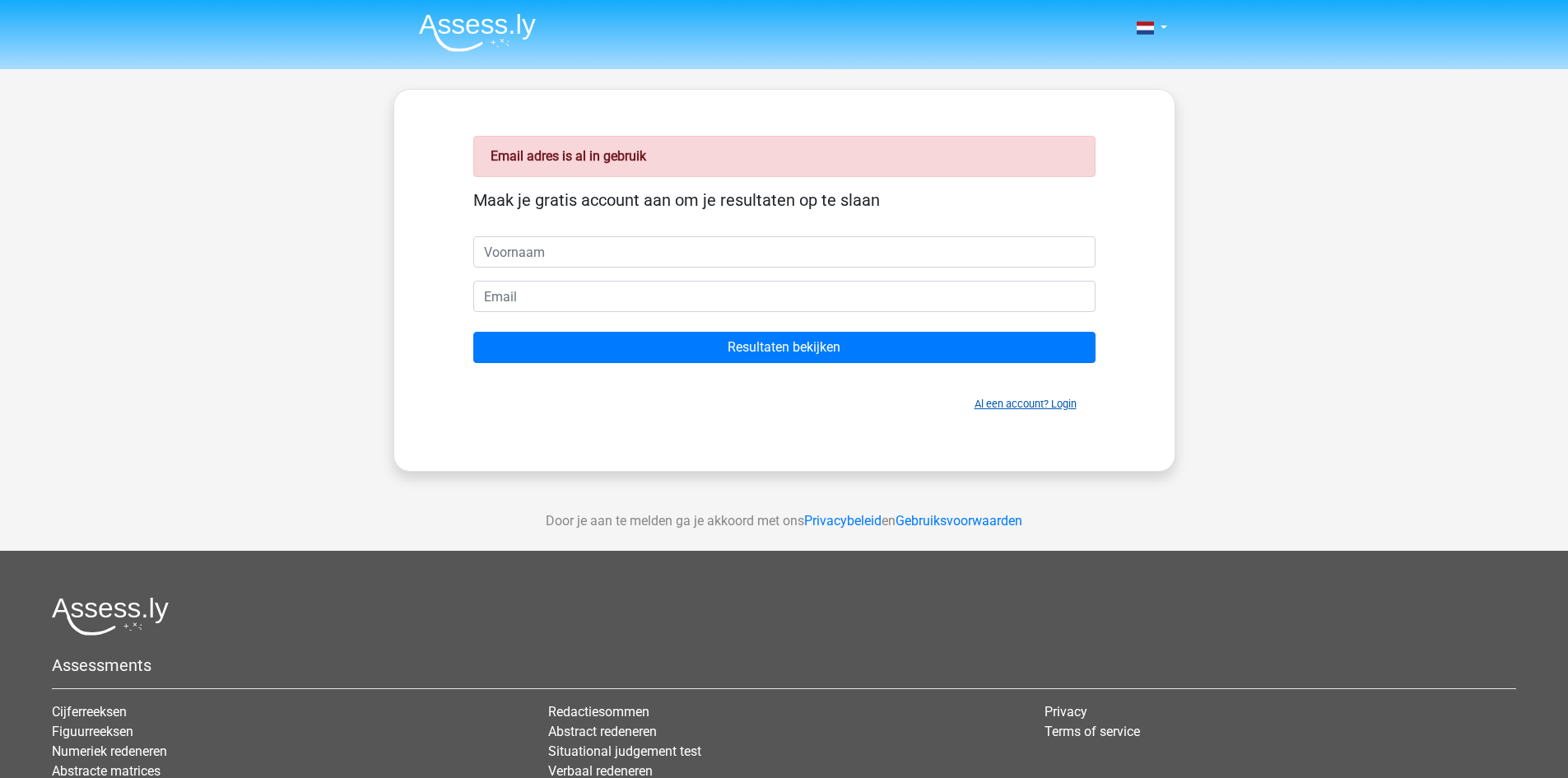
click at [1010, 407] on link "Al een account? Login" at bounding box center [1026, 404] width 102 height 12
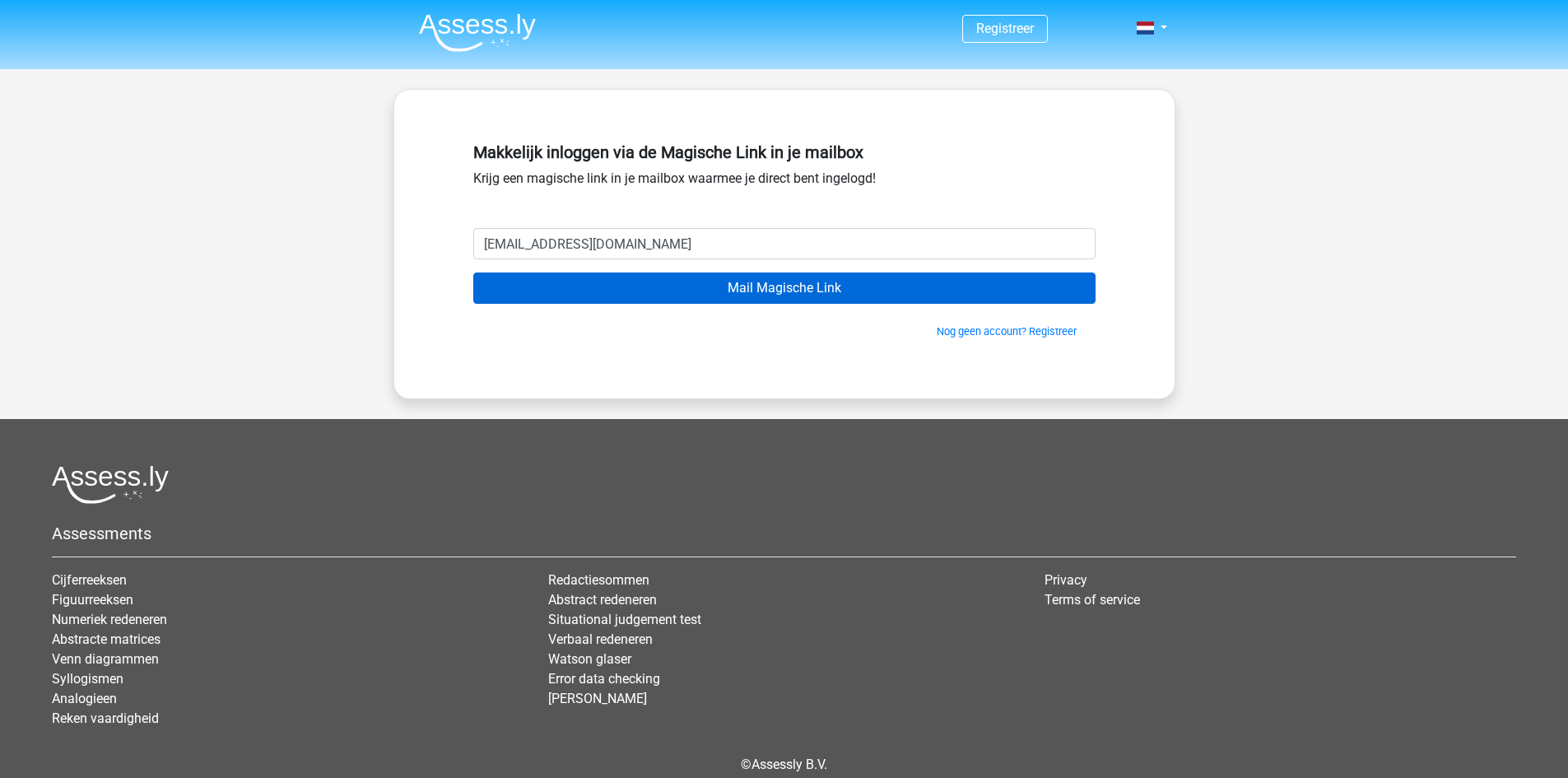
type input "[EMAIL_ADDRESS][DOMAIN_NAME]"
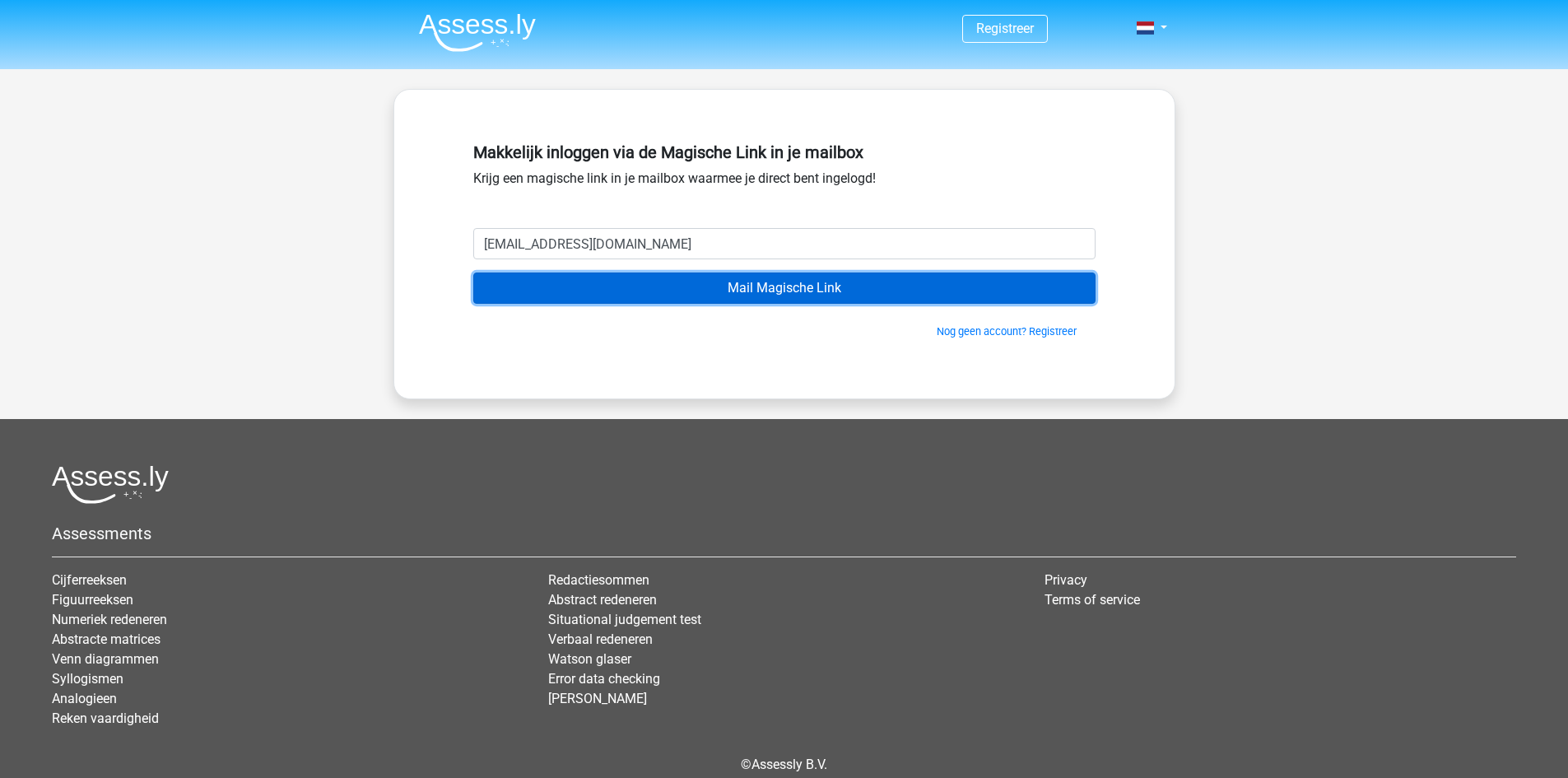
click at [685, 286] on input "Mail Magische Link" at bounding box center [784, 289] width 622 height 32
